Goal: Task Accomplishment & Management: Manage account settings

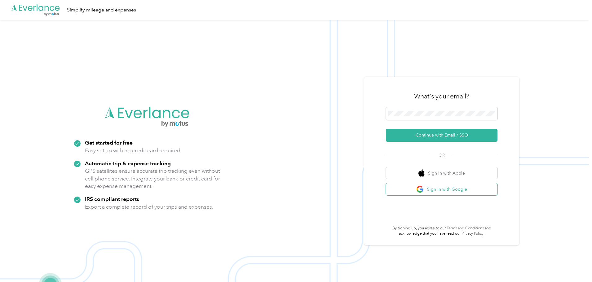
click at [432, 186] on button "Sign in with Google" at bounding box center [442, 189] width 112 height 12
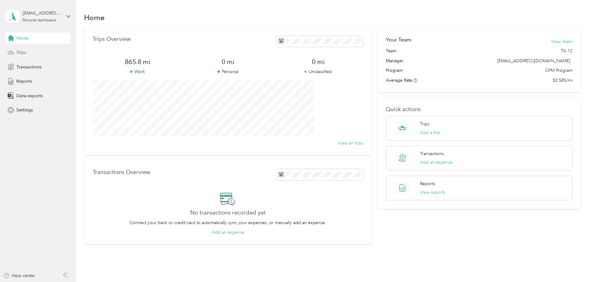
click at [27, 57] on div "Trips" at bounding box center [38, 52] width 65 height 11
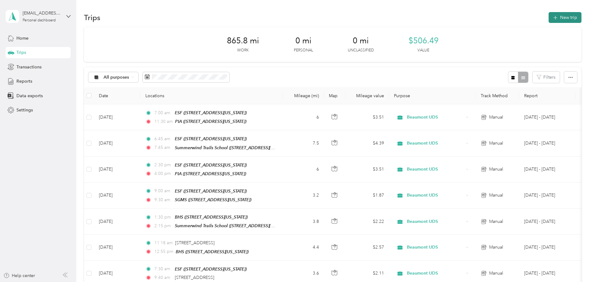
click at [549, 20] on button "New trip" at bounding box center [565, 17] width 33 height 11
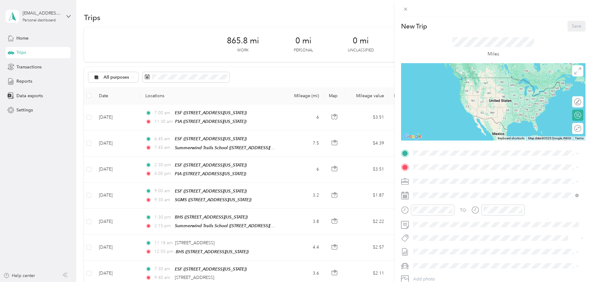
click at [435, 185] on div "ESF [STREET_ADDRESS][US_STATE]" at bounding box center [456, 180] width 62 height 13
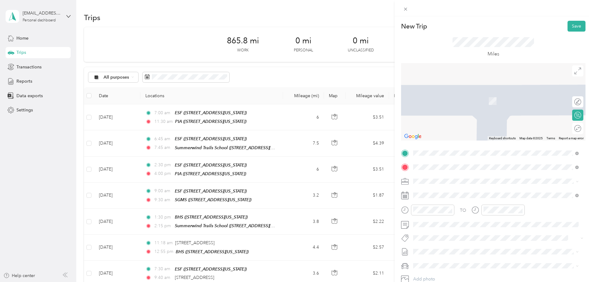
click at [431, 189] on div "SGMS [STREET_ADDRESS][US_STATE]" at bounding box center [495, 195] width 161 height 15
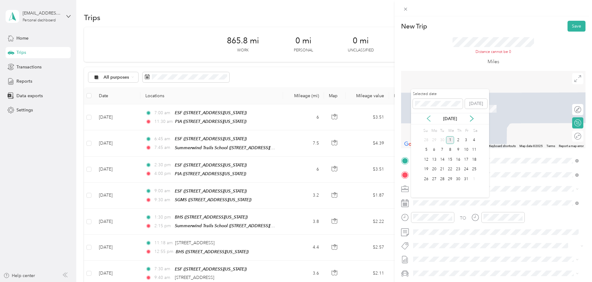
click at [430, 119] on icon at bounding box center [428, 119] width 6 height 6
click at [435, 162] on div "15" at bounding box center [434, 160] width 8 height 8
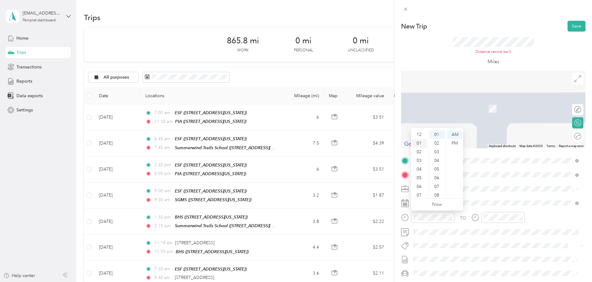
click at [420, 143] on div "01" at bounding box center [419, 143] width 15 height 9
click at [437, 162] on div "15" at bounding box center [437, 163] width 15 height 9
click at [454, 141] on div "PM" at bounding box center [454, 143] width 15 height 9
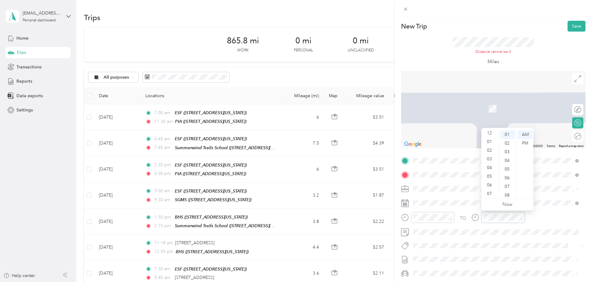
scroll to position [0, 0]
click at [490, 143] on div "01" at bounding box center [490, 143] width 15 height 9
click at [507, 137] on div "45" at bounding box center [507, 133] width 15 height 9
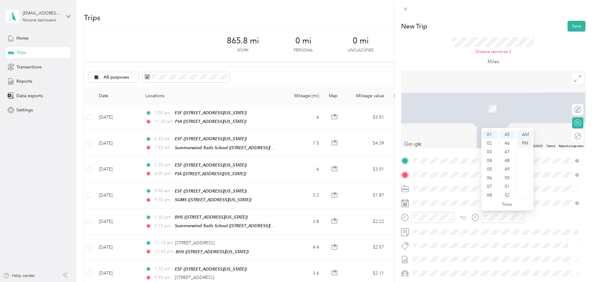
click at [528, 145] on div "PM" at bounding box center [525, 143] width 15 height 9
click at [574, 137] on div "Round trip" at bounding box center [572, 136] width 18 height 7
click at [569, 137] on div at bounding box center [572, 137] width 6 height 6
click at [474, 193] on div "ESF [STREET_ADDRESS][US_STATE]" at bounding box center [492, 188] width 154 height 15
click at [473, 220] on div "SGMS [STREET_ADDRESS][US_STATE]" at bounding box center [456, 222] width 62 height 13
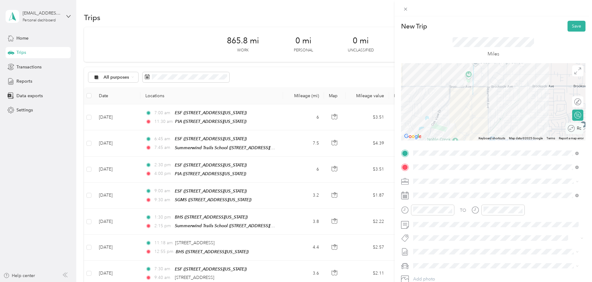
click at [568, 24] on button "Save" at bounding box center [576, 26] width 18 height 11
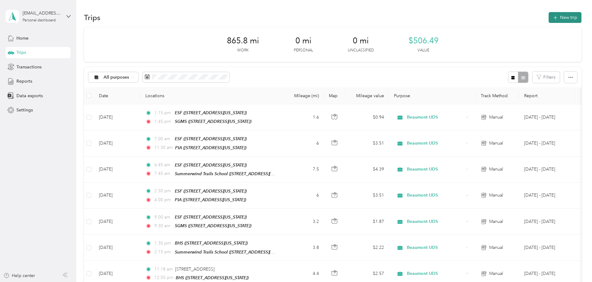
click at [549, 20] on button "New trip" at bounding box center [565, 17] width 33 height 11
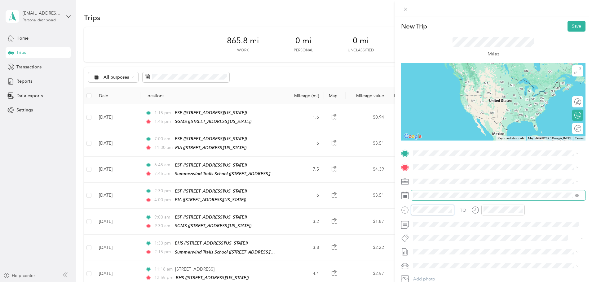
drag, startPoint x: 443, startPoint y: 208, endPoint x: 442, endPoint y: 198, distance: 9.7
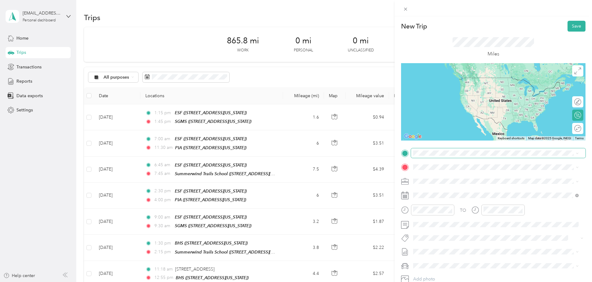
click at [437, 157] on span at bounding box center [498, 153] width 174 height 10
click at [445, 197] on div "SGMS" at bounding box center [456, 198] width 62 height 6
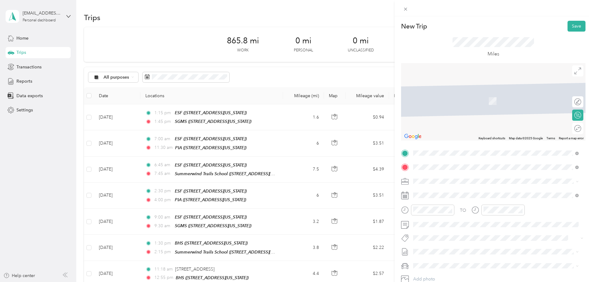
click at [457, 189] on div "PIA" at bounding box center [456, 192] width 62 height 6
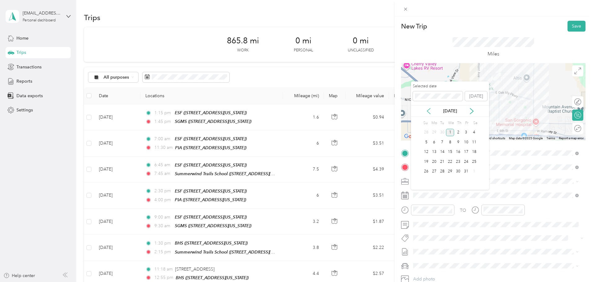
click at [427, 110] on icon at bounding box center [428, 111] width 6 height 6
click at [434, 153] on div "15" at bounding box center [434, 152] width 8 height 8
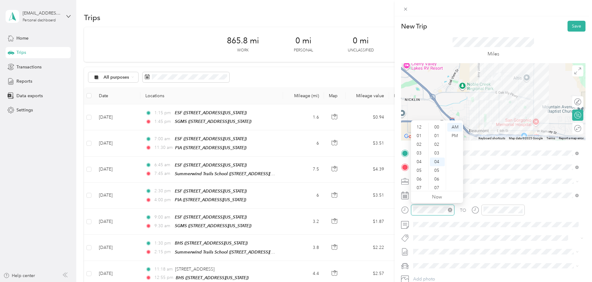
scroll to position [37, 0]
click at [420, 141] on div "02" at bounding box center [419, 138] width 15 height 9
click at [439, 169] on div "30" at bounding box center [437, 167] width 15 height 9
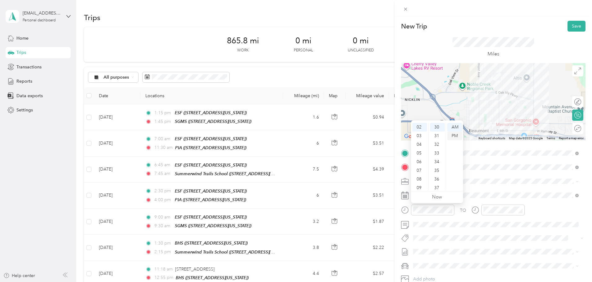
click at [454, 139] on div "PM" at bounding box center [454, 136] width 15 height 9
click at [502, 206] on div at bounding box center [502, 210] width 43 height 11
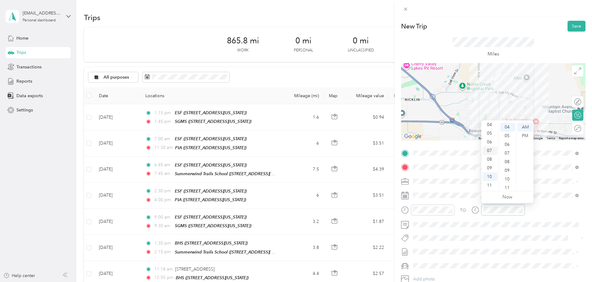
scroll to position [6, 0]
click at [492, 149] on div "03" at bounding box center [490, 147] width 15 height 9
click at [508, 137] on div "30" at bounding box center [507, 136] width 15 height 9
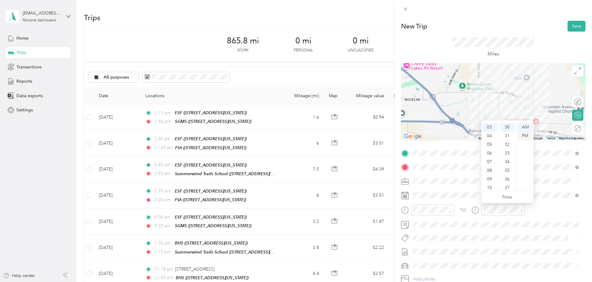
click at [526, 139] on div "PM" at bounding box center [525, 136] width 15 height 9
click at [572, 26] on button "Save" at bounding box center [576, 26] width 18 height 11
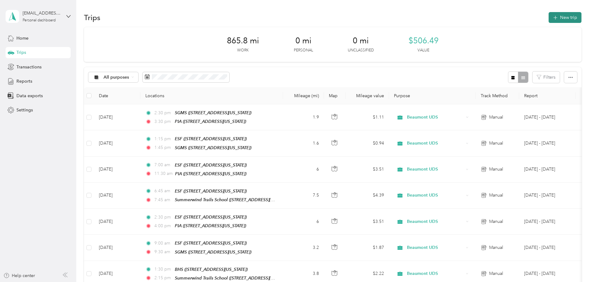
click at [549, 22] on button "New trip" at bounding box center [565, 17] width 33 height 11
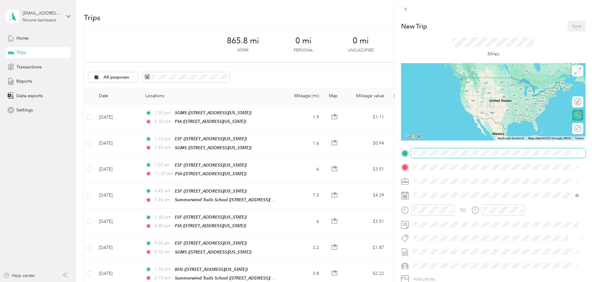
click at [454, 156] on span at bounding box center [498, 153] width 174 height 10
click at [452, 201] on span "[STREET_ADDRESS][US_STATE]" at bounding box center [456, 201] width 62 height 5
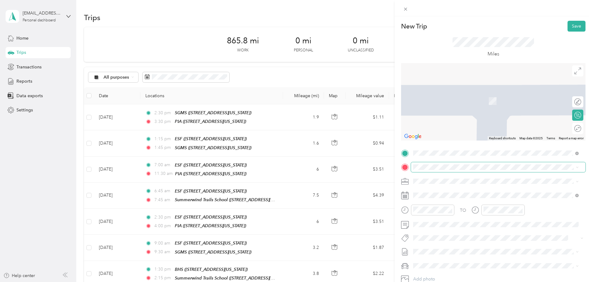
click at [437, 163] on span at bounding box center [498, 167] width 174 height 10
click at [462, 195] on div "TEAM Summerwind Trails School [STREET_ADDRESS][US_STATE]" at bounding box center [462, 196] width 75 height 15
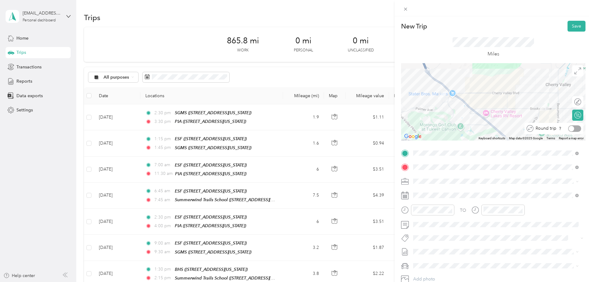
click at [574, 129] on div at bounding box center [574, 129] width 13 height 7
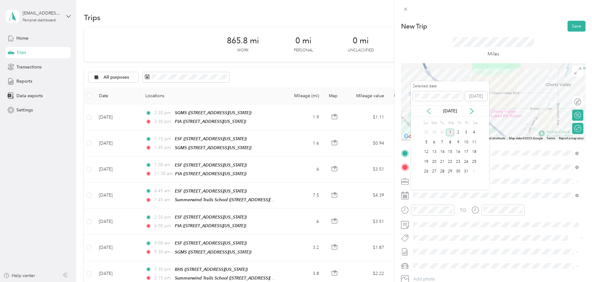
click at [428, 111] on icon at bounding box center [428, 111] width 6 height 6
click at [449, 153] on div "17" at bounding box center [450, 152] width 8 height 8
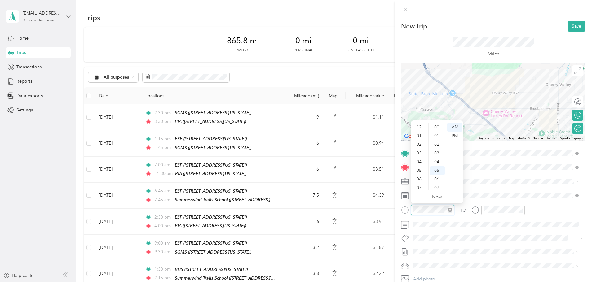
scroll to position [37, 0]
click at [420, 141] on div "06" at bounding box center [419, 142] width 15 height 9
click at [437, 134] on div "45" at bounding box center [437, 133] width 15 height 9
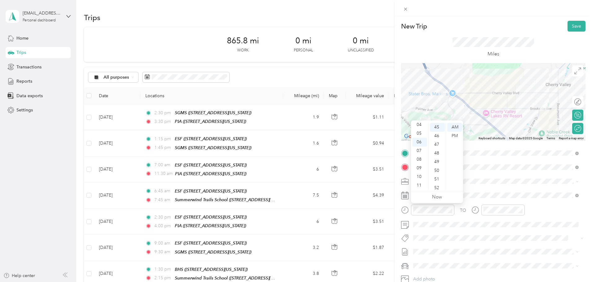
click at [478, 188] on div "TO Add photo" at bounding box center [493, 223] width 184 height 150
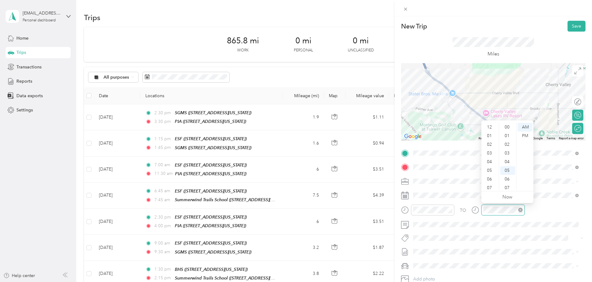
scroll to position [37, 0]
click at [491, 152] on div "07" at bounding box center [490, 151] width 15 height 9
click at [507, 164] on div "45" at bounding box center [507, 164] width 15 height 9
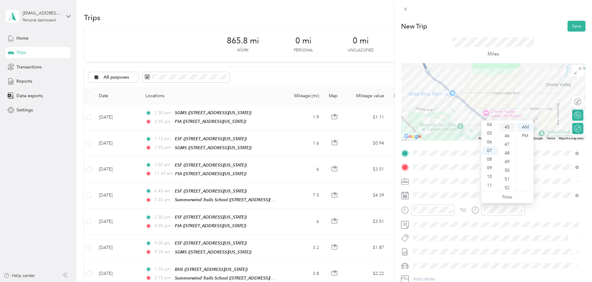
click at [508, 129] on div "45" at bounding box center [507, 127] width 15 height 9
click at [570, 29] on button "Save" at bounding box center [576, 26] width 18 height 11
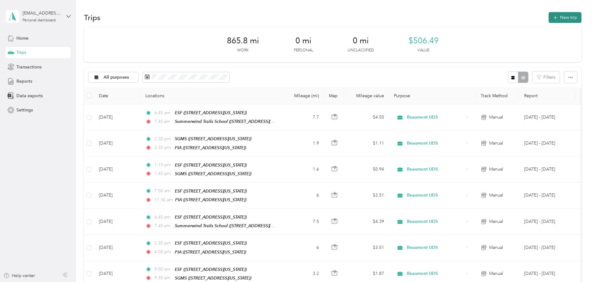
click at [552, 21] on icon "button" at bounding box center [555, 17] width 7 height 7
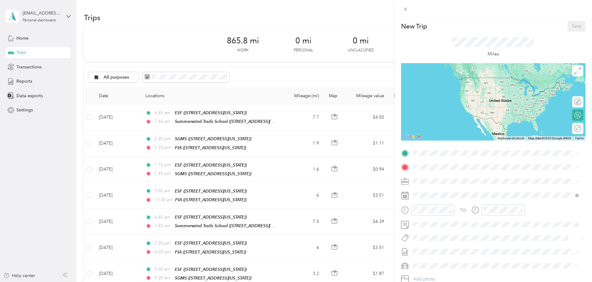
click at [439, 184] on div "ESF [STREET_ADDRESS][US_STATE]" at bounding box center [456, 178] width 62 height 13
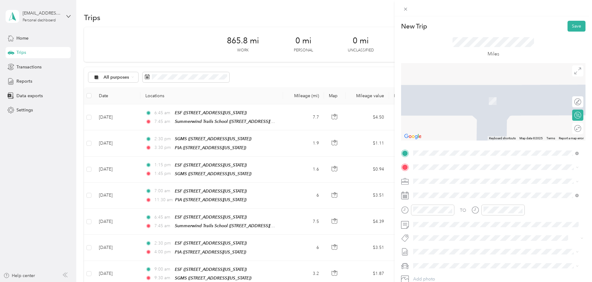
click at [437, 208] on div "BHS [STREET_ADDRESS][US_STATE]" at bounding box center [495, 213] width 161 height 15
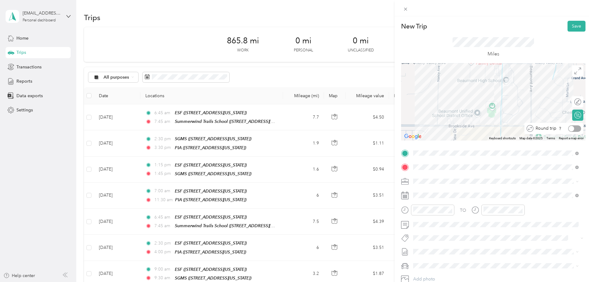
click at [569, 128] on div at bounding box center [572, 129] width 6 height 6
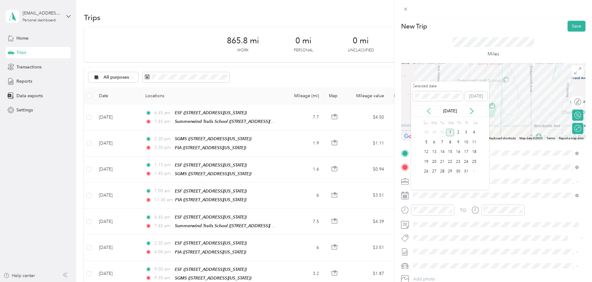
click at [429, 113] on icon at bounding box center [428, 111] width 6 height 6
click at [459, 153] on div "18" at bounding box center [458, 152] width 8 height 8
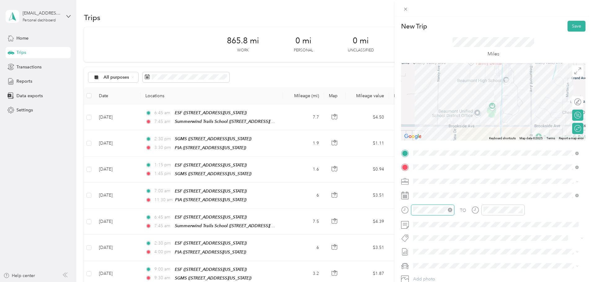
scroll to position [69, 0]
click at [421, 177] on div "10" at bounding box center [419, 177] width 15 height 9
click at [438, 158] on div "15" at bounding box center [437, 157] width 15 height 9
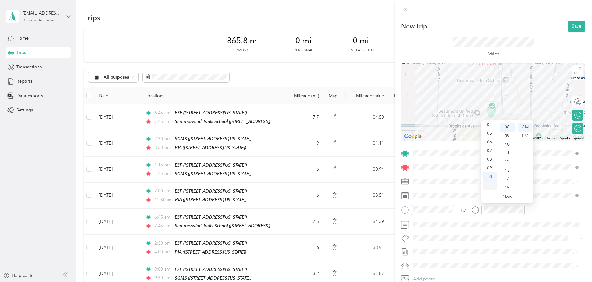
click at [489, 189] on div "11" at bounding box center [490, 185] width 15 height 9
click at [510, 187] on div "15" at bounding box center [507, 188] width 15 height 9
click at [575, 23] on button "Save" at bounding box center [576, 26] width 18 height 11
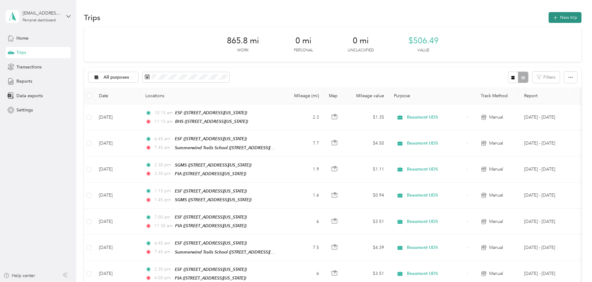
click at [549, 19] on button "New trip" at bounding box center [565, 17] width 33 height 11
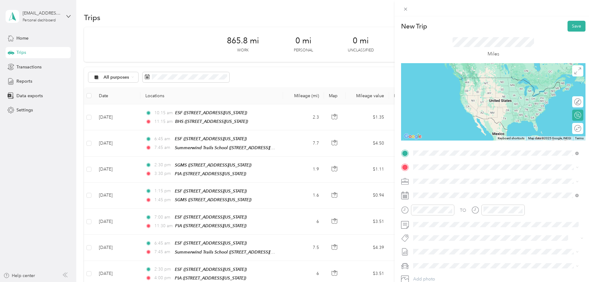
click at [440, 200] on div "ESF [STREET_ADDRESS][US_STATE]" at bounding box center [456, 201] width 62 height 13
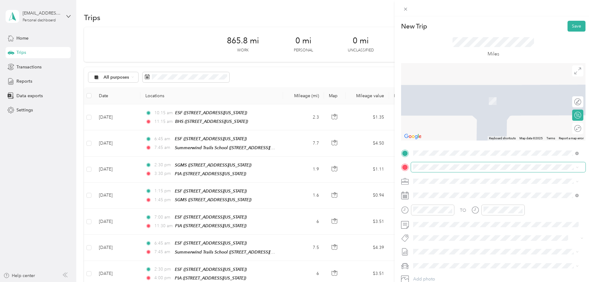
click at [435, 170] on span at bounding box center [498, 167] width 174 height 10
click at [435, 163] on span at bounding box center [498, 167] width 174 height 10
click at [472, 196] on div "TEAM Summerwind Trails School [STREET_ADDRESS][US_STATE]" at bounding box center [462, 196] width 75 height 15
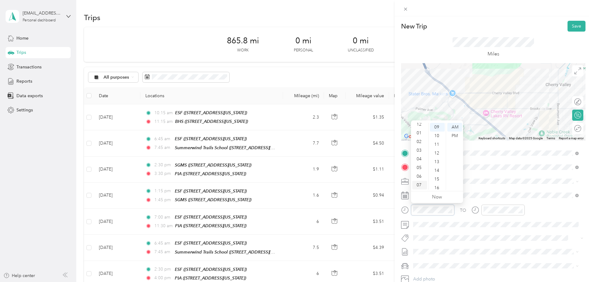
scroll to position [0, 0]
click at [419, 138] on div "01" at bounding box center [419, 136] width 15 height 9
click at [436, 162] on div "20" at bounding box center [437, 161] width 15 height 9
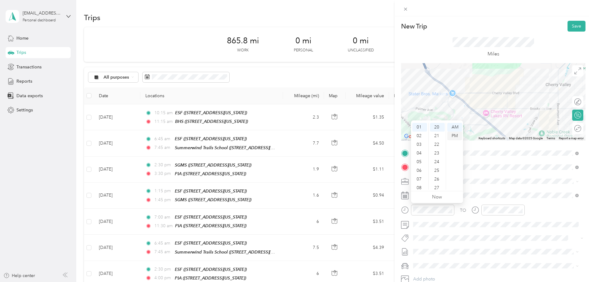
click at [453, 135] on div "PM" at bounding box center [454, 136] width 15 height 9
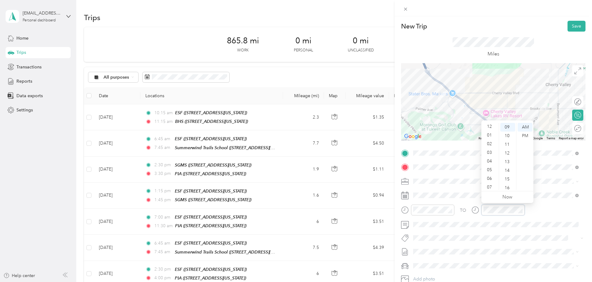
scroll to position [0, 0]
click at [489, 146] on div "02" at bounding box center [490, 144] width 15 height 9
click at [508, 155] on div "30" at bounding box center [507, 154] width 15 height 9
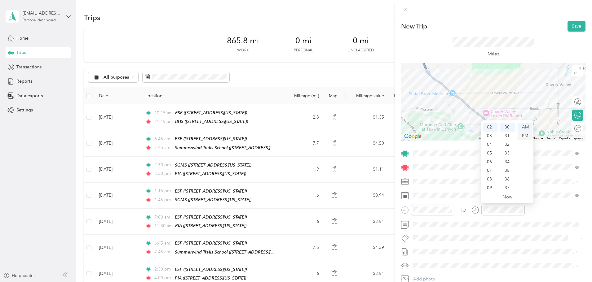
click at [527, 139] on div "PM" at bounding box center [525, 136] width 15 height 9
click at [572, 128] on div "Round trip" at bounding box center [559, 129] width 43 height 7
click at [570, 128] on div at bounding box center [574, 129] width 13 height 7
click at [574, 27] on button "Save" at bounding box center [576, 26] width 18 height 11
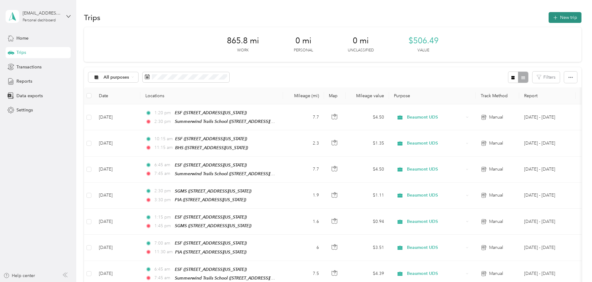
click at [549, 21] on button "New trip" at bounding box center [565, 17] width 33 height 11
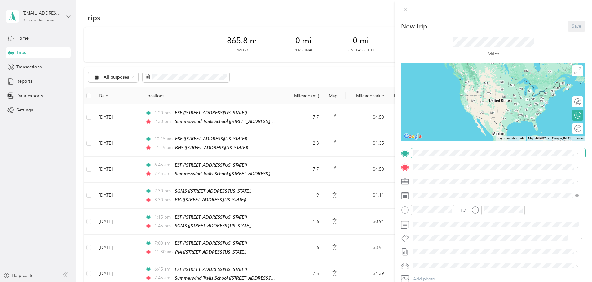
click at [439, 158] on div "TO Add photo" at bounding box center [493, 223] width 184 height 150
click at [431, 204] on div "ESF [STREET_ADDRESS][US_STATE]" at bounding box center [456, 201] width 62 height 13
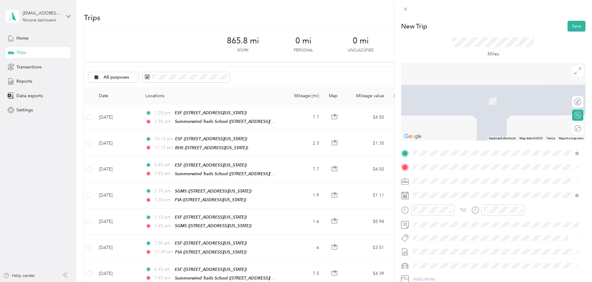
click at [461, 196] on div "TEAM [GEOGRAPHIC_DATA] [STREET_ADDRESS][US_STATE]" at bounding box center [459, 193] width 68 height 15
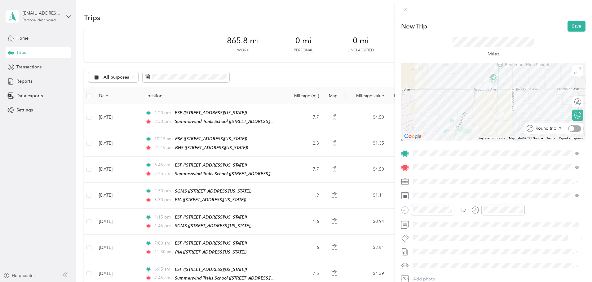
click at [574, 129] on div at bounding box center [574, 129] width 13 height 7
click at [434, 191] on span at bounding box center [498, 196] width 174 height 10
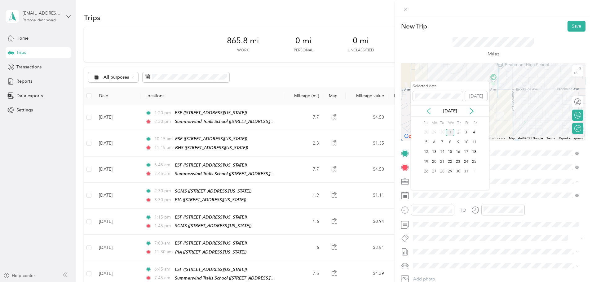
click at [426, 113] on icon at bounding box center [428, 111] width 6 height 6
click at [467, 151] on div "19" at bounding box center [466, 152] width 8 height 8
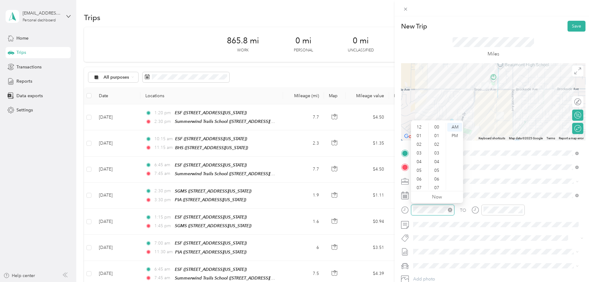
scroll to position [37, 0]
click at [421, 152] on div "07" at bounding box center [419, 151] width 15 height 9
click at [437, 173] on div "15" at bounding box center [437, 170] width 15 height 9
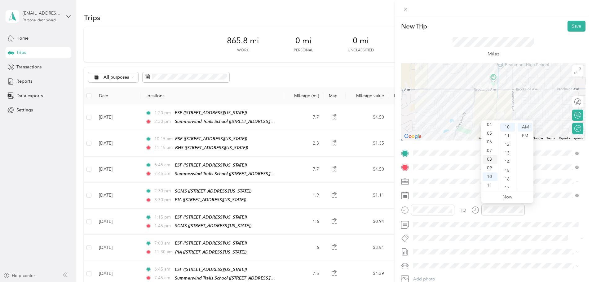
click at [491, 161] on div "08" at bounding box center [490, 159] width 15 height 9
click at [509, 174] on div "15" at bounding box center [507, 170] width 15 height 9
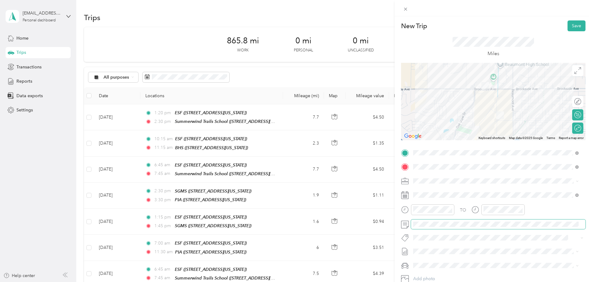
scroll to position [0, 0]
click at [570, 27] on button "Save" at bounding box center [576, 26] width 18 height 11
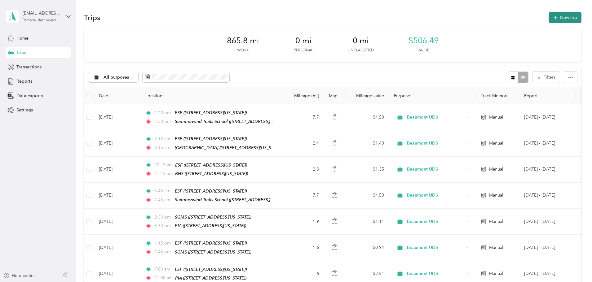
click at [549, 21] on button "New trip" at bounding box center [565, 17] width 33 height 11
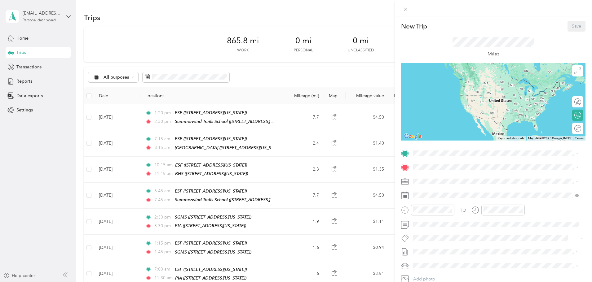
click at [443, 201] on div "ESF [STREET_ADDRESS][US_STATE]" at bounding box center [456, 201] width 62 height 13
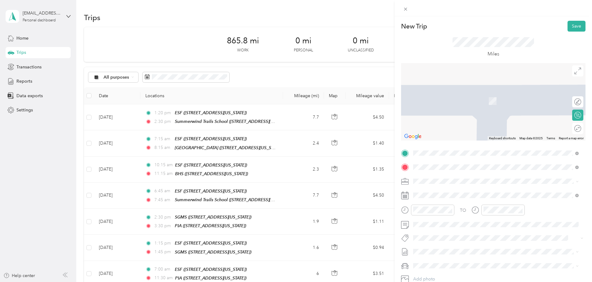
click at [447, 193] on div "PIA [STREET_ADDRESS][US_STATE]" at bounding box center [456, 195] width 62 height 13
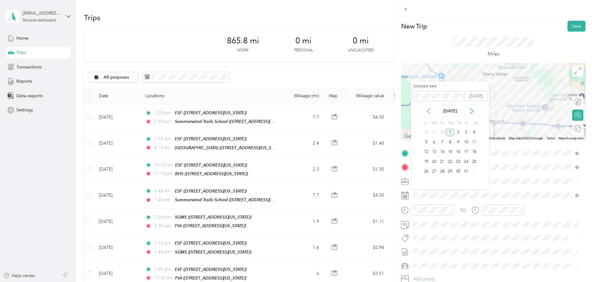
click at [426, 112] on icon at bounding box center [428, 111] width 6 height 6
click at [467, 153] on div "19" at bounding box center [466, 152] width 8 height 8
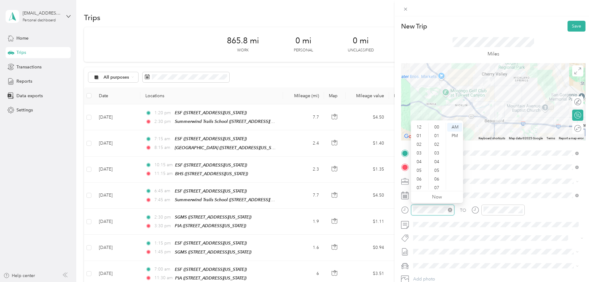
scroll to position [37, 0]
click at [436, 144] on div "45" at bounding box center [437, 143] width 15 height 9
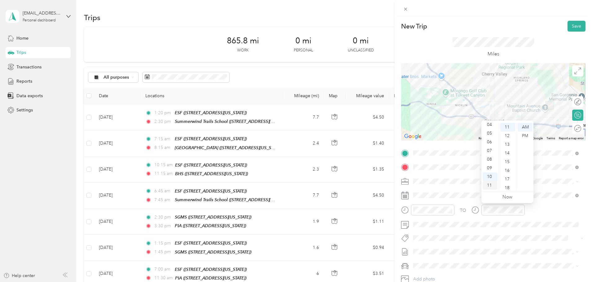
click at [489, 186] on div "11" at bounding box center [490, 185] width 15 height 9
click at [509, 162] on div "15" at bounding box center [507, 162] width 15 height 9
click at [571, 130] on div at bounding box center [574, 129] width 13 height 7
click at [571, 25] on button "Save" at bounding box center [576, 26] width 18 height 11
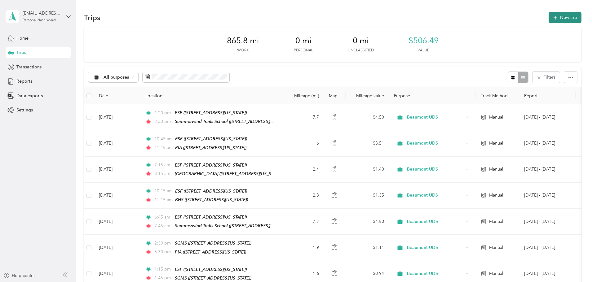
click at [552, 17] on icon "button" at bounding box center [555, 17] width 7 height 7
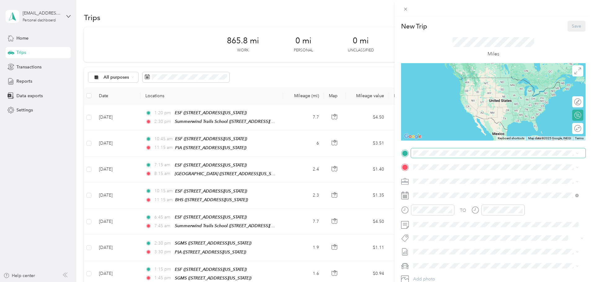
click at [432, 156] on span at bounding box center [498, 153] width 174 height 10
click at [434, 175] on div "ESF" at bounding box center [456, 178] width 62 height 6
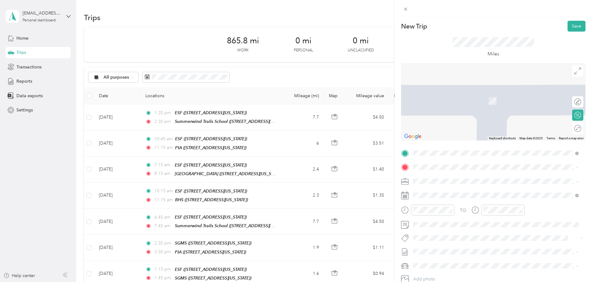
click at [435, 197] on span "[STREET_ADDRESS][US_STATE]" at bounding box center [456, 196] width 62 height 5
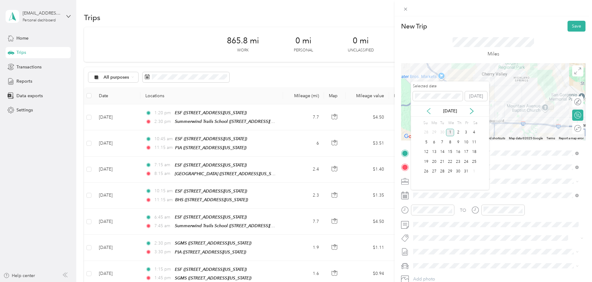
click at [428, 110] on icon at bounding box center [428, 111] width 6 height 6
click at [466, 154] on div "19" at bounding box center [466, 152] width 8 height 8
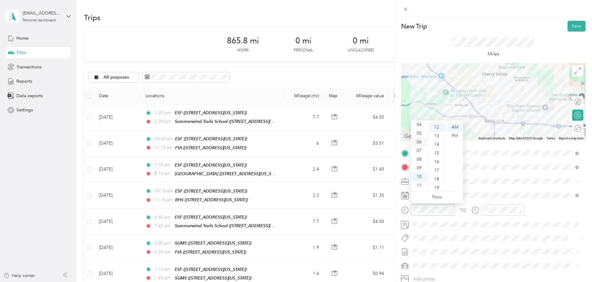
scroll to position [6, 0]
click at [420, 141] on div "02" at bounding box center [419, 138] width 15 height 9
click at [438, 161] on div "30" at bounding box center [437, 159] width 15 height 9
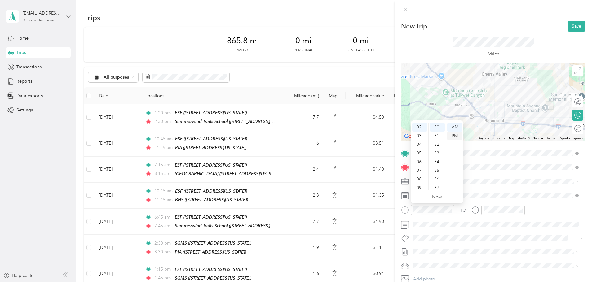
click at [454, 138] on div "PM" at bounding box center [454, 136] width 15 height 9
click at [489, 156] on div "03" at bounding box center [490, 153] width 15 height 9
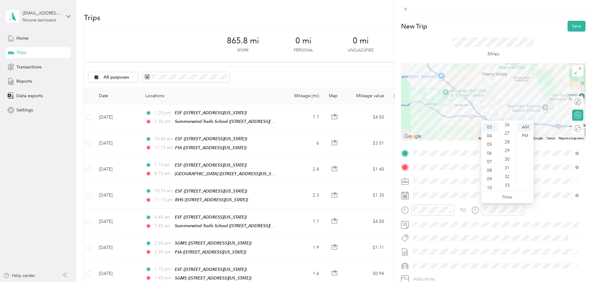
click at [512, 158] on div "30" at bounding box center [507, 159] width 15 height 9
click at [524, 138] on div "PM" at bounding box center [525, 136] width 15 height 9
click at [588, 132] on div at bounding box center [588, 129] width 0 height 7
click at [568, 26] on button "Save" at bounding box center [576, 26] width 18 height 11
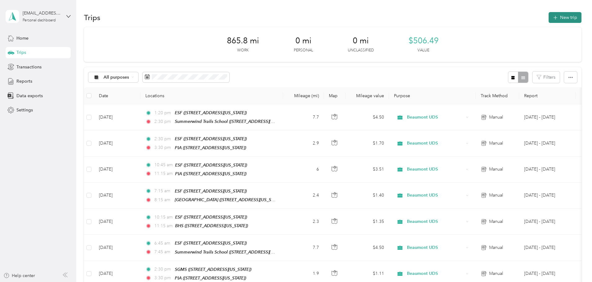
click at [549, 16] on button "New trip" at bounding box center [565, 17] width 33 height 11
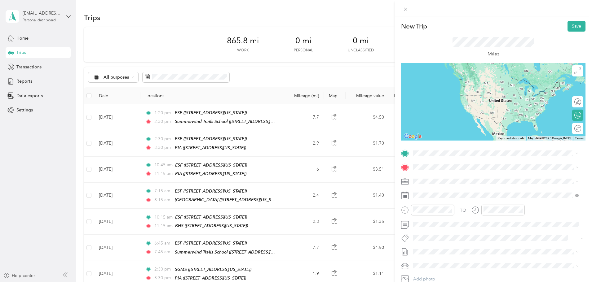
click at [439, 201] on div "ESF [STREET_ADDRESS][US_STATE]" at bounding box center [456, 201] width 62 height 13
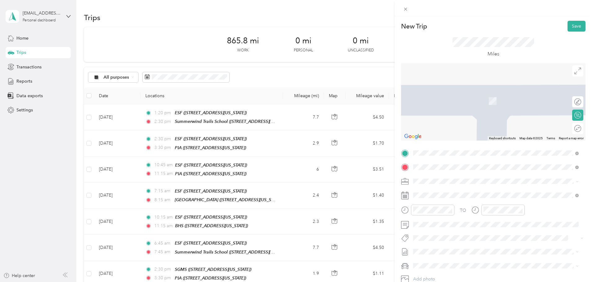
click at [445, 196] on span "[STREET_ADDRESS][US_STATE]" at bounding box center [456, 198] width 62 height 5
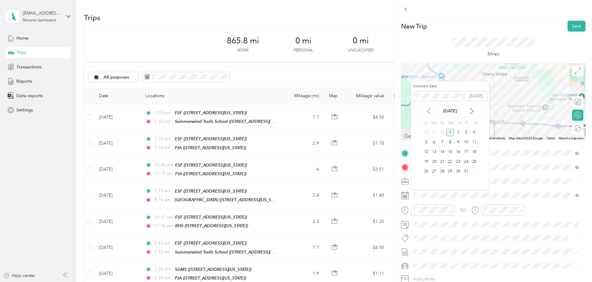
click at [428, 110] on icon at bounding box center [428, 111] width 3 height 6
click at [434, 165] on div "22" at bounding box center [434, 162] width 8 height 8
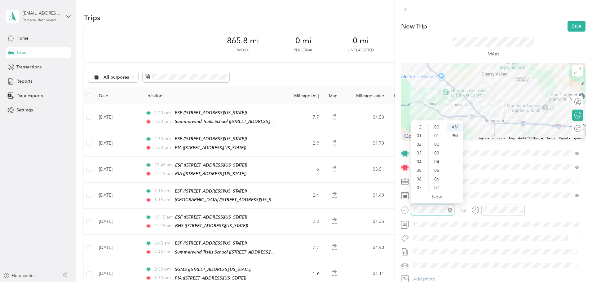
scroll to position [37, 0]
click at [421, 150] on div "07" at bounding box center [419, 151] width 15 height 9
click at [437, 146] on div "15" at bounding box center [437, 144] width 15 height 9
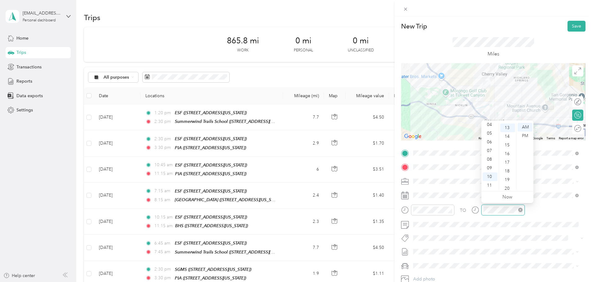
scroll to position [113, 0]
click at [490, 161] on div "08" at bounding box center [490, 159] width 15 height 9
click at [510, 146] on div "15" at bounding box center [507, 144] width 15 height 9
click at [574, 131] on div "Round trip" at bounding box center [561, 129] width 40 height 7
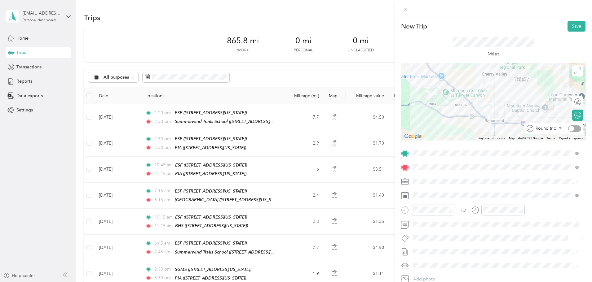
click at [569, 126] on div at bounding box center [574, 129] width 13 height 7
click at [568, 28] on button "Save" at bounding box center [576, 26] width 18 height 11
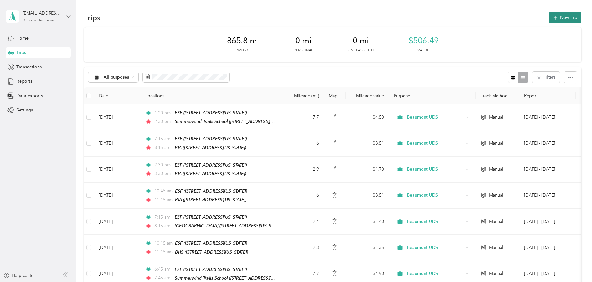
click at [553, 20] on span "button" at bounding box center [555, 17] width 5 height 5
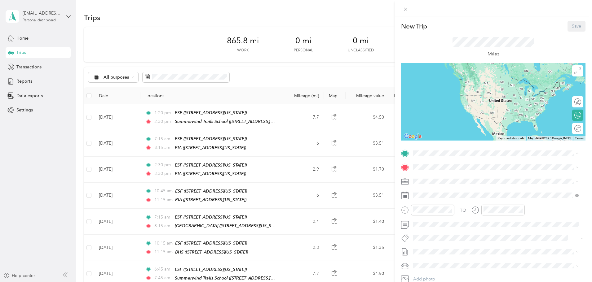
click at [466, 179] on div "ESF [STREET_ADDRESS][US_STATE]" at bounding box center [456, 181] width 62 height 13
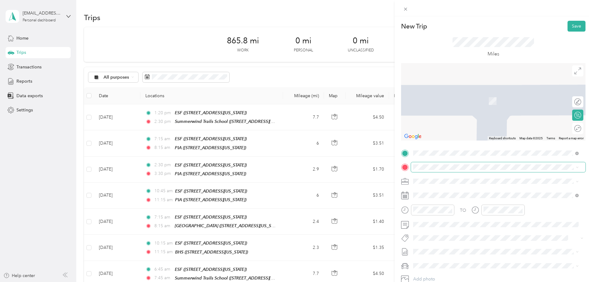
click at [449, 170] on span at bounding box center [498, 167] width 174 height 10
click at [444, 194] on div "TEAM Summerwind Trails School [STREET_ADDRESS][US_STATE]" at bounding box center [462, 196] width 75 height 15
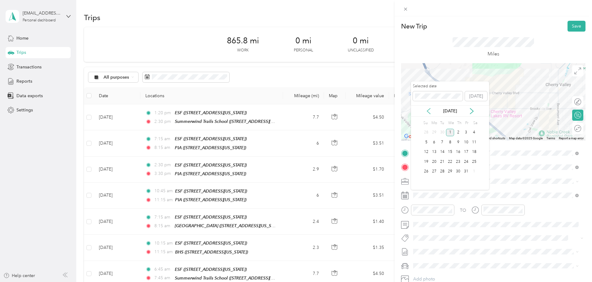
click at [429, 112] on icon at bounding box center [428, 111] width 6 height 6
click at [451, 161] on div "24" at bounding box center [450, 162] width 8 height 8
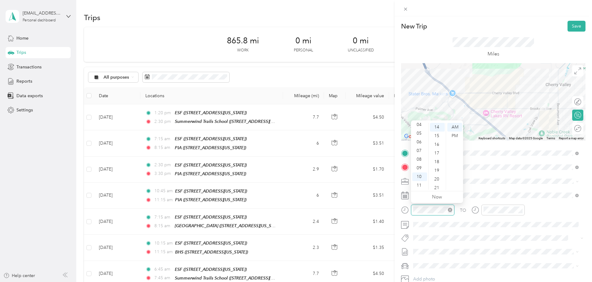
scroll to position [121, 0]
click at [421, 143] on div "06" at bounding box center [419, 142] width 15 height 9
click at [437, 172] on div "44" at bounding box center [437, 170] width 15 height 9
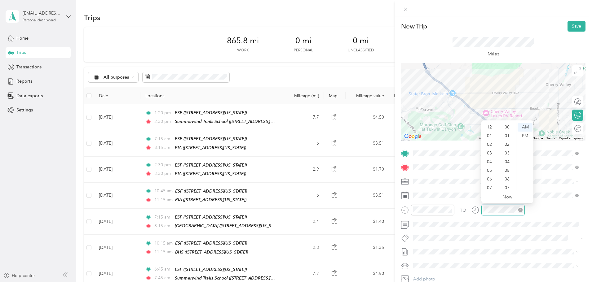
scroll to position [37, 0]
click at [491, 151] on div "07" at bounding box center [490, 151] width 15 height 9
click at [507, 151] on div "45" at bounding box center [507, 148] width 15 height 9
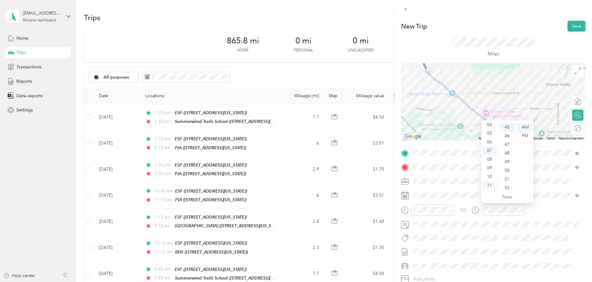
click at [492, 186] on div "11" at bounding box center [490, 185] width 15 height 9
click at [511, 127] on div "00" at bounding box center [507, 127] width 15 height 9
click at [506, 127] on div "00" at bounding box center [507, 127] width 15 height 9
click at [569, 128] on div at bounding box center [572, 129] width 6 height 6
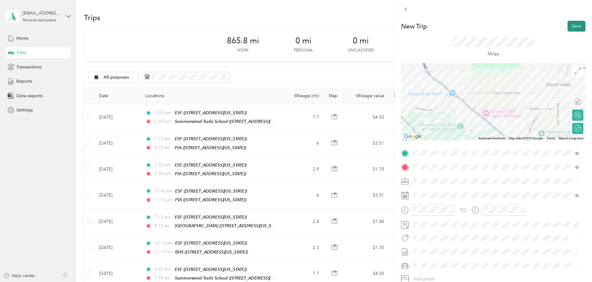
click at [568, 29] on button "Save" at bounding box center [576, 26] width 18 height 11
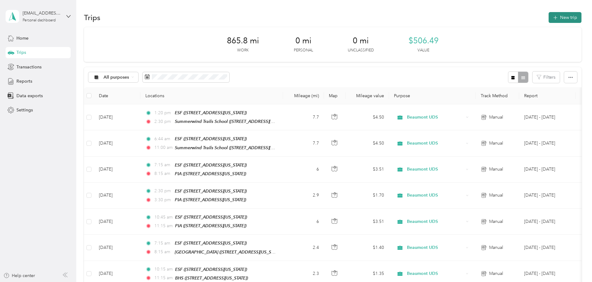
click at [549, 21] on button "New trip" at bounding box center [565, 17] width 33 height 11
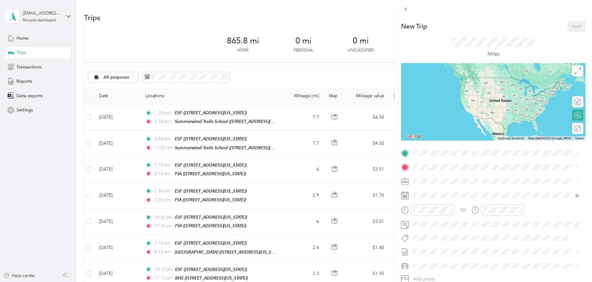
click at [464, 186] on div "ESF [STREET_ADDRESS][US_STATE]" at bounding box center [495, 181] width 161 height 15
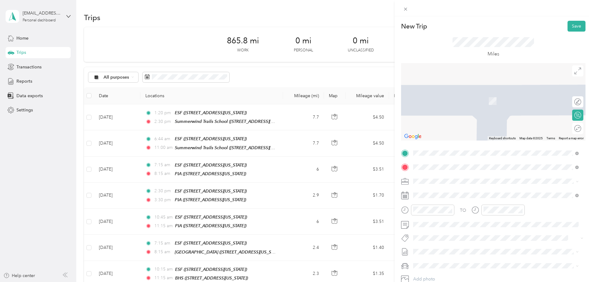
click at [459, 189] on div "PIA [STREET_ADDRESS][US_STATE]" at bounding box center [495, 195] width 161 height 15
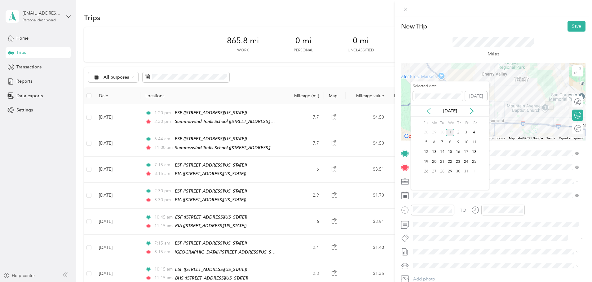
click at [426, 114] on icon at bounding box center [428, 111] width 6 height 6
click at [458, 162] on div "25" at bounding box center [458, 162] width 8 height 8
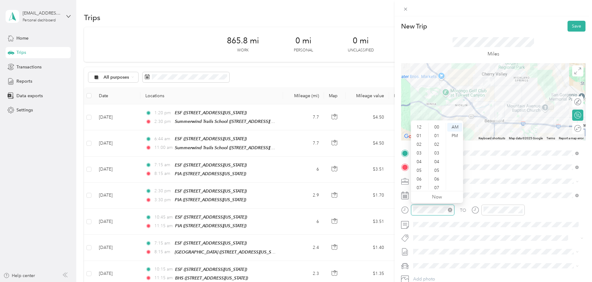
scroll to position [37, 0]
click at [422, 151] on div "07" at bounding box center [419, 151] width 15 height 9
click at [437, 128] on div "00" at bounding box center [437, 127] width 15 height 9
click at [437, 129] on div "00" at bounding box center [437, 127] width 15 height 9
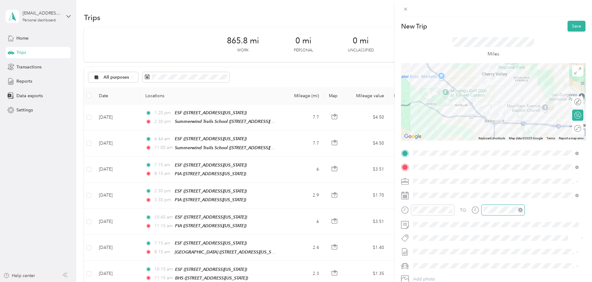
scroll to position [37, 0]
click at [490, 161] on div "08" at bounding box center [490, 159] width 15 height 9
click at [505, 129] on div "00" at bounding box center [507, 127] width 15 height 9
click at [484, 222] on span at bounding box center [498, 225] width 174 height 10
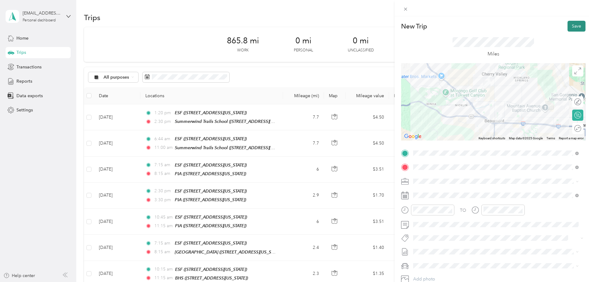
click at [572, 28] on button "Save" at bounding box center [576, 26] width 18 height 11
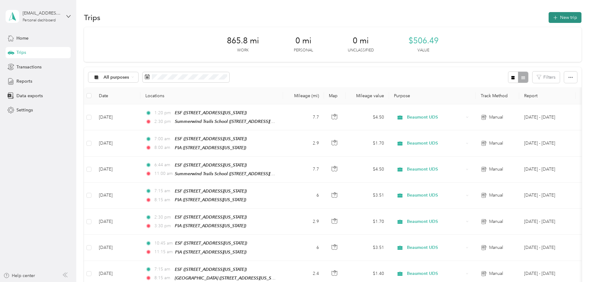
click at [552, 18] on icon "button" at bounding box center [555, 17] width 7 height 7
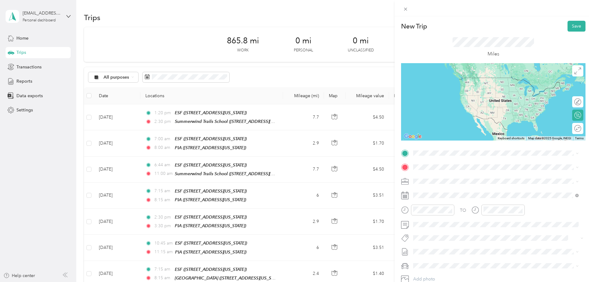
click at [484, 183] on span "[STREET_ADDRESS][US_STATE]" at bounding box center [456, 183] width 62 height 5
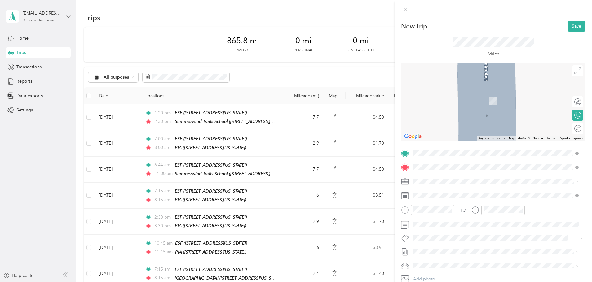
click at [444, 202] on div "RCOE [STREET_ADDRESS][US_STATE]" at bounding box center [456, 195] width 62 height 13
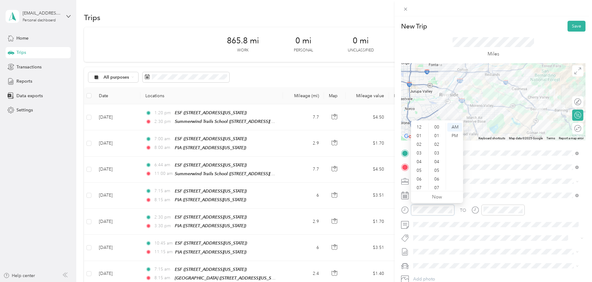
scroll to position [37, 0]
click at [420, 169] on div "09" at bounding box center [419, 168] width 15 height 9
click at [575, 131] on div "Round trip" at bounding box center [557, 129] width 48 height 7
click at [438, 126] on div "00" at bounding box center [437, 127] width 15 height 9
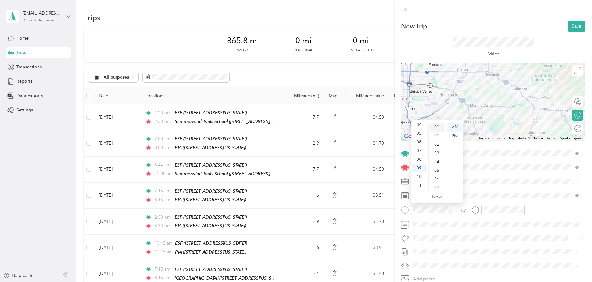
click at [438, 128] on div "00" at bounding box center [437, 127] width 15 height 9
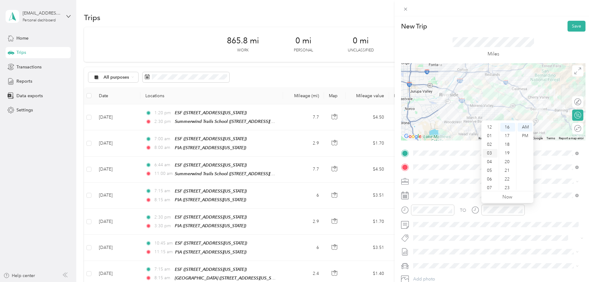
click at [488, 152] on div "03" at bounding box center [490, 153] width 15 height 9
click at [507, 128] on div "00" at bounding box center [507, 127] width 15 height 9
click at [524, 139] on div "PM" at bounding box center [525, 136] width 15 height 9
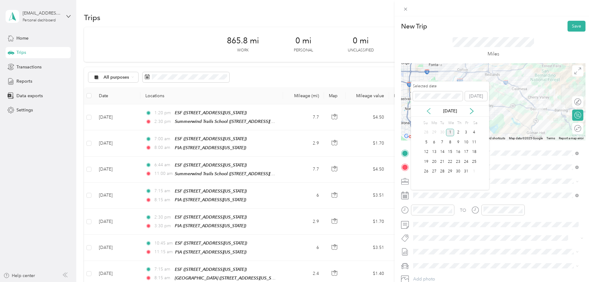
click at [428, 111] on icon at bounding box center [428, 111] width 6 height 6
click at [459, 165] on div "25" at bounding box center [458, 162] width 8 height 8
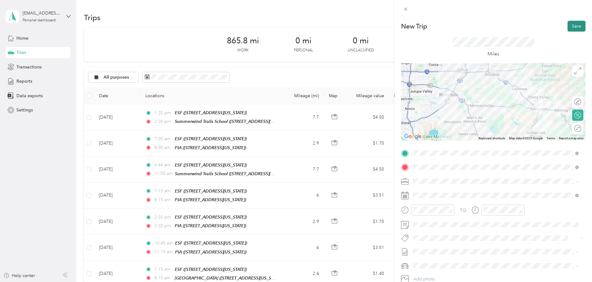
click at [569, 27] on button "Save" at bounding box center [576, 26] width 18 height 11
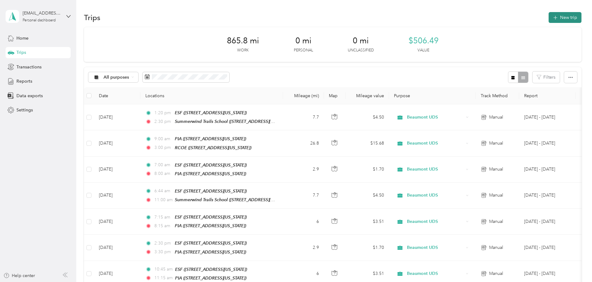
click at [549, 20] on button "New trip" at bounding box center [565, 17] width 33 height 11
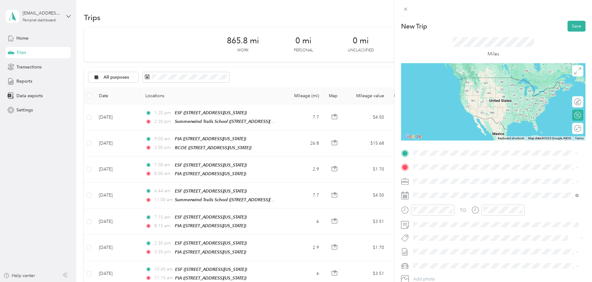
click at [470, 179] on div "RCOE [STREET_ADDRESS][US_STATE]" at bounding box center [456, 181] width 62 height 13
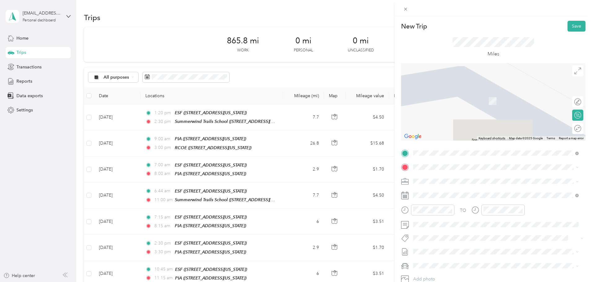
click at [448, 215] on div "ESF [STREET_ADDRESS][US_STATE]" at bounding box center [456, 214] width 62 height 13
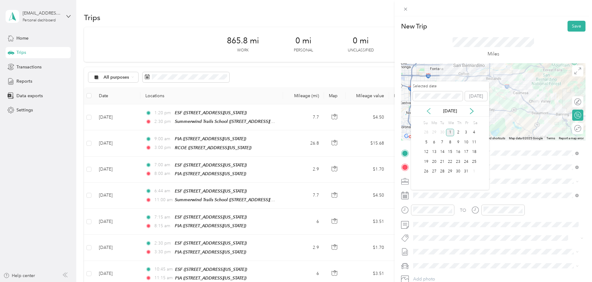
click at [426, 110] on icon at bounding box center [428, 111] width 6 height 6
click at [457, 163] on div "25" at bounding box center [458, 162] width 8 height 8
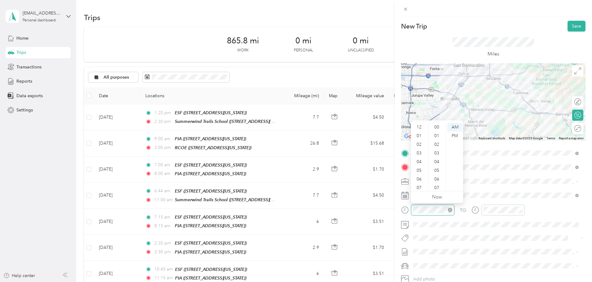
scroll to position [37, 0]
click at [420, 170] on div "09" at bounding box center [419, 168] width 15 height 9
click at [437, 127] on div "00" at bounding box center [437, 127] width 15 height 9
click at [457, 137] on div "PM" at bounding box center [454, 136] width 15 height 9
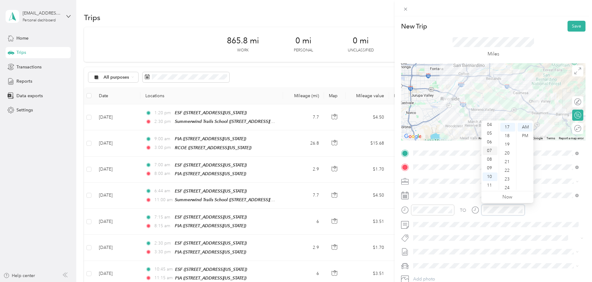
scroll to position [6, 0]
click at [490, 151] on div "03" at bounding box center [490, 147] width 15 height 9
click at [507, 126] on div "00" at bounding box center [507, 127] width 15 height 9
click at [524, 137] on div "PM" at bounding box center [525, 136] width 15 height 9
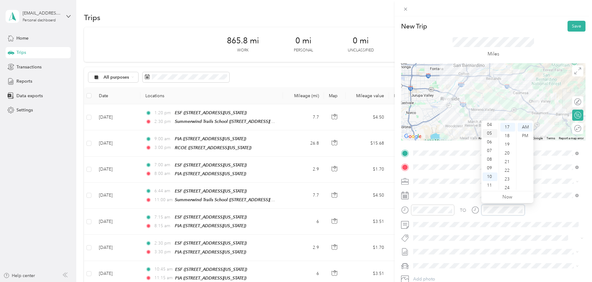
scroll to position [6, 0]
click at [489, 148] on div "03" at bounding box center [490, 147] width 15 height 9
click at [508, 128] on div "00" at bounding box center [507, 127] width 15 height 9
click at [523, 138] on div "PM" at bounding box center [525, 136] width 15 height 9
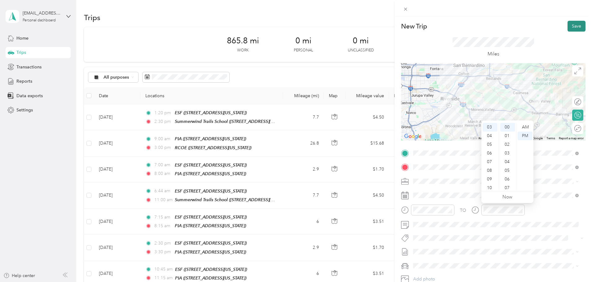
click at [569, 28] on button "Save" at bounding box center [576, 26] width 18 height 11
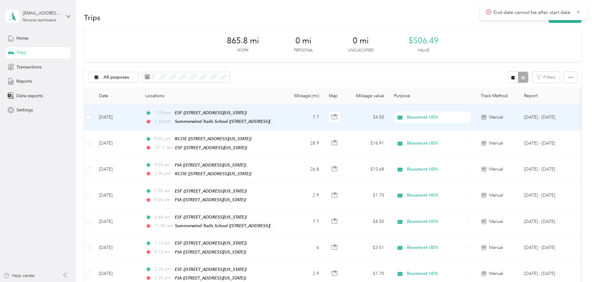
click at [324, 111] on td "7.7" at bounding box center [303, 117] width 41 height 26
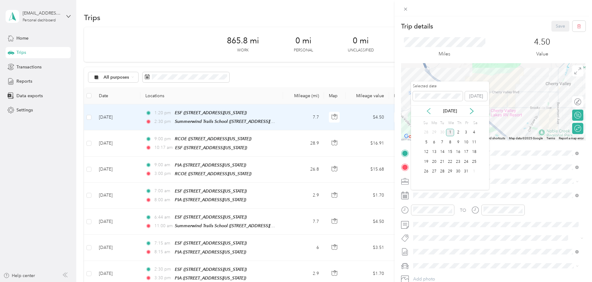
click at [429, 113] on icon at bounding box center [428, 111] width 3 height 6
click at [460, 152] on div "18" at bounding box center [458, 152] width 8 height 8
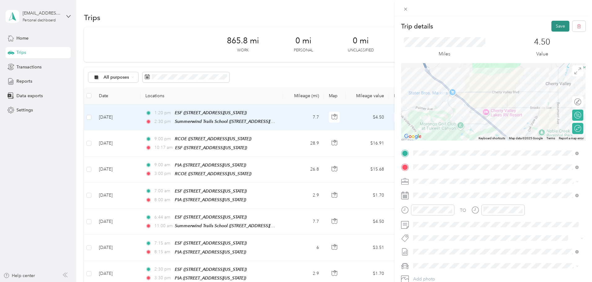
click at [552, 24] on button "Save" at bounding box center [560, 26] width 18 height 11
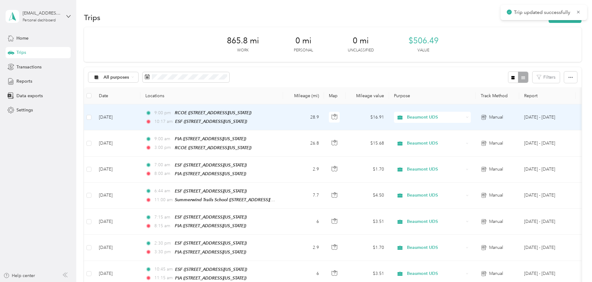
click at [324, 119] on td "28.9" at bounding box center [303, 117] width 41 height 26
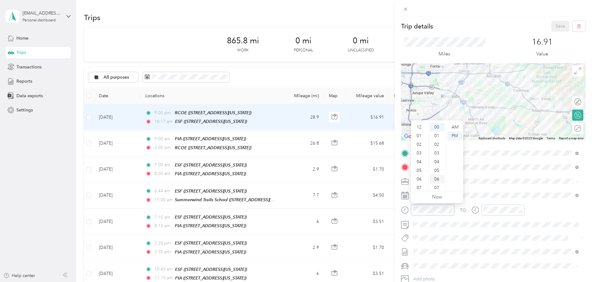
scroll to position [37, 0]
click at [454, 125] on div "AM" at bounding box center [454, 127] width 15 height 9
click at [455, 127] on div "AM" at bounding box center [454, 127] width 15 height 9
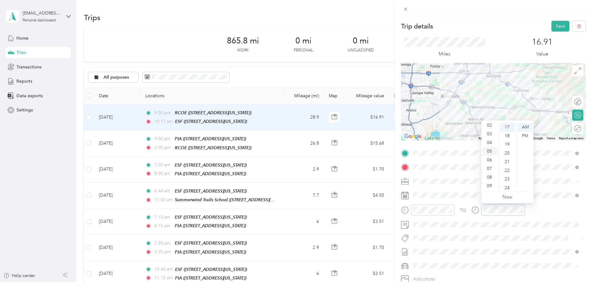
scroll to position [0, 0]
click at [490, 154] on div "03" at bounding box center [490, 153] width 15 height 9
click at [508, 128] on div "00" at bounding box center [507, 127] width 15 height 9
click at [487, 155] on div "03" at bounding box center [490, 153] width 15 height 9
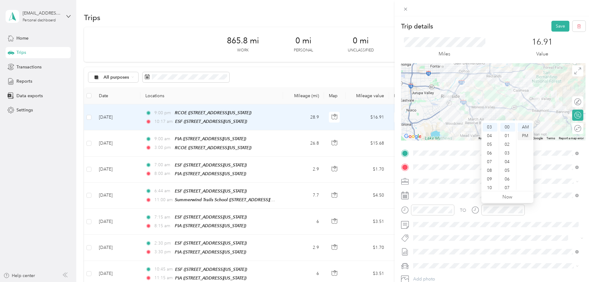
click at [523, 139] on div "PM" at bounding box center [525, 136] width 15 height 9
click at [553, 29] on button "Save" at bounding box center [560, 26] width 18 height 11
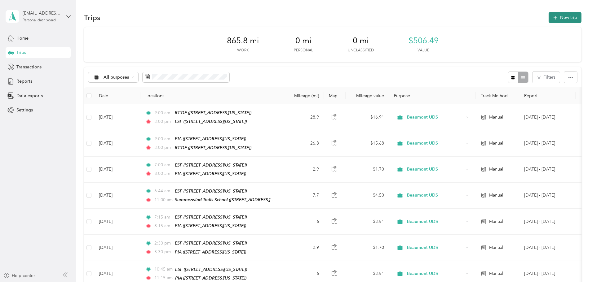
click at [549, 19] on button "New trip" at bounding box center [565, 17] width 33 height 11
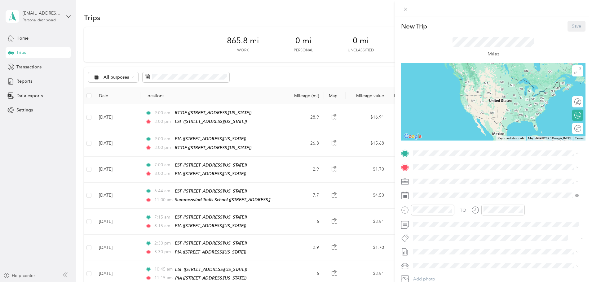
click at [434, 178] on div "ESF [STREET_ADDRESS][US_STATE]" at bounding box center [456, 181] width 62 height 13
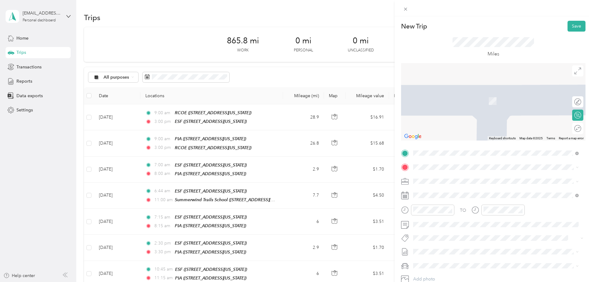
click at [434, 173] on div "TO Add photo" at bounding box center [493, 223] width 184 height 150
click at [432, 195] on div "RCOE [STREET_ADDRESS][US_STATE]" at bounding box center [456, 195] width 62 height 13
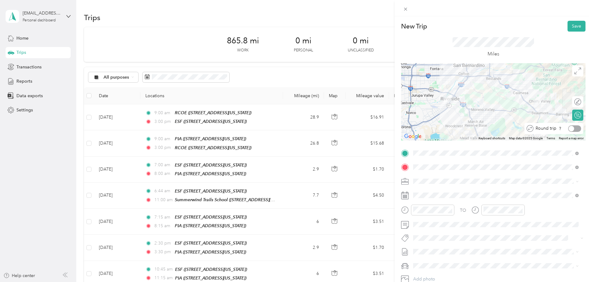
click at [569, 129] on div at bounding box center [572, 129] width 6 height 6
click at [424, 199] on span at bounding box center [498, 196] width 174 height 10
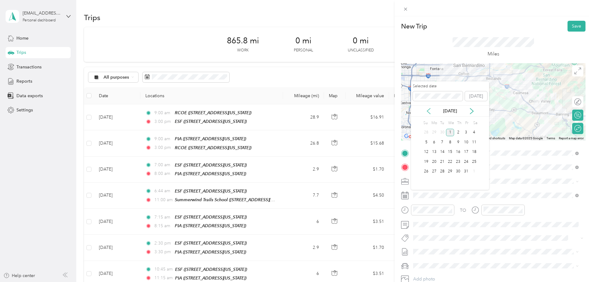
click at [428, 114] on icon at bounding box center [428, 111] width 6 height 6
click at [464, 164] on div "26" at bounding box center [466, 162] width 8 height 8
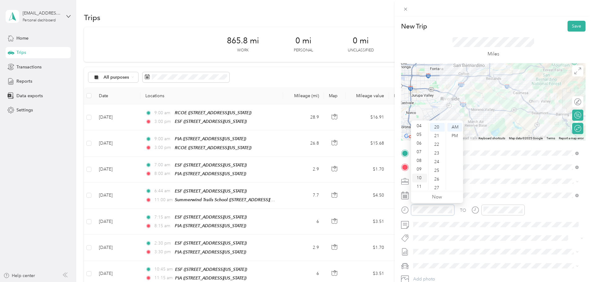
scroll to position [37, 0]
click at [420, 169] on div "09" at bounding box center [419, 168] width 15 height 9
click at [438, 128] on div "00" at bounding box center [437, 127] width 15 height 9
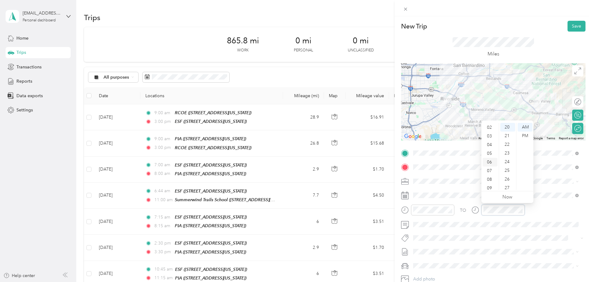
scroll to position [6, 0]
click at [490, 149] on div "03" at bounding box center [490, 147] width 15 height 9
click at [509, 129] on div "00" at bounding box center [507, 127] width 15 height 9
click at [530, 137] on div "PM" at bounding box center [525, 136] width 15 height 9
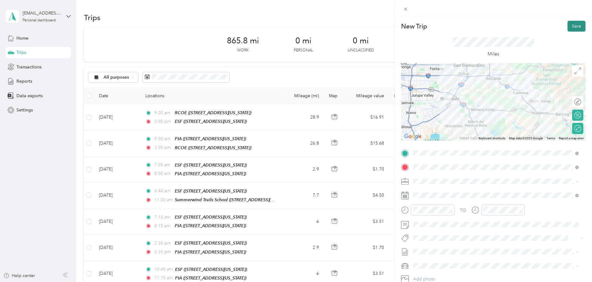
click at [572, 23] on button "Save" at bounding box center [576, 26] width 18 height 11
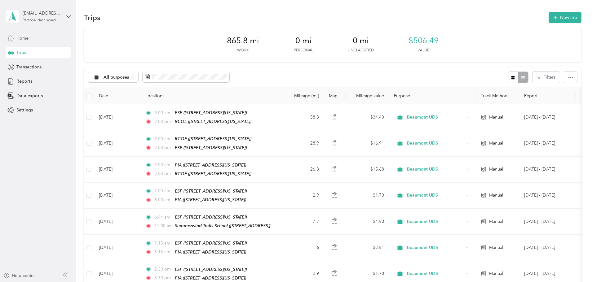
click at [23, 41] on span "Home" at bounding box center [22, 38] width 12 height 7
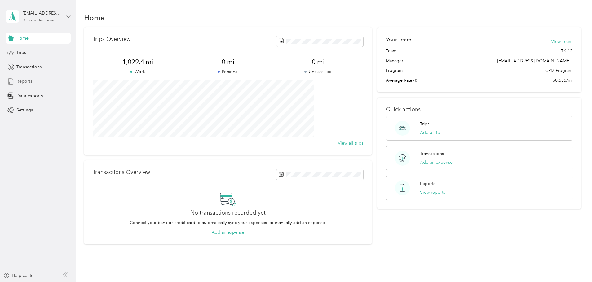
click at [27, 80] on span "Reports" at bounding box center [24, 81] width 16 height 7
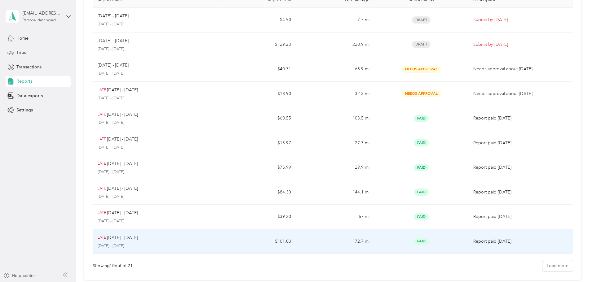
scroll to position [27, 0]
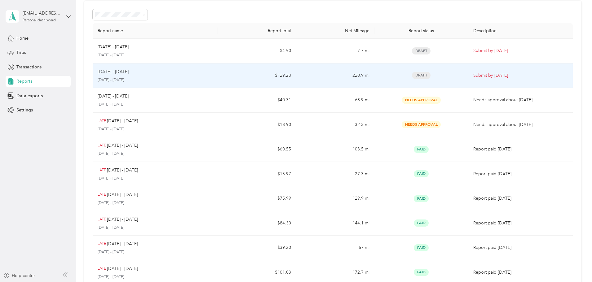
click at [244, 78] on td "$129.23" at bounding box center [257, 76] width 78 height 25
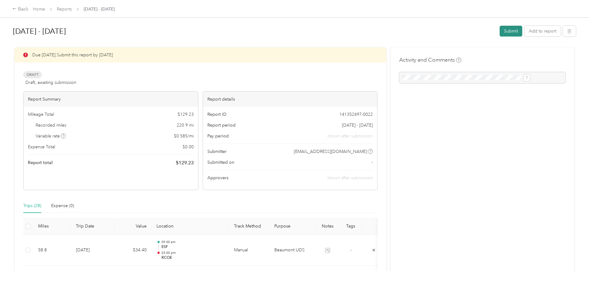
click at [500, 30] on button "Submit" at bounding box center [511, 31] width 23 height 11
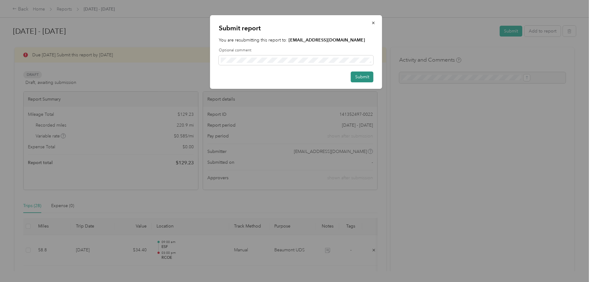
click at [362, 78] on button "Submit" at bounding box center [362, 77] width 23 height 11
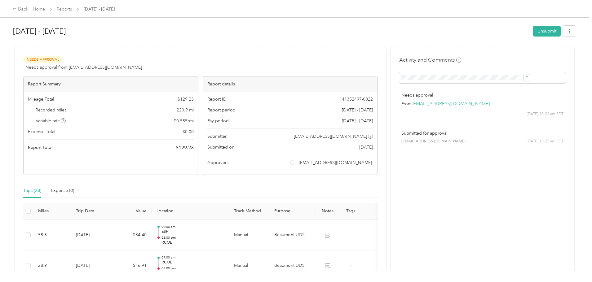
click at [72, 12] on span "Reports" at bounding box center [64, 9] width 15 height 7
click at [72, 11] on link "Reports" at bounding box center [64, 9] width 15 height 5
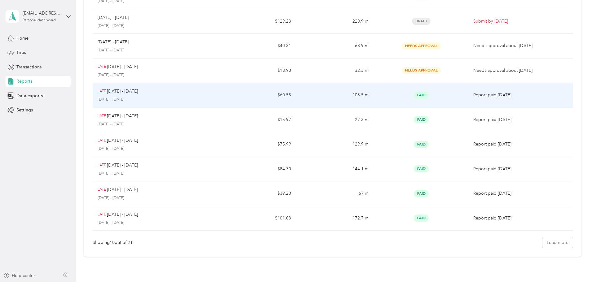
scroll to position [93, 0]
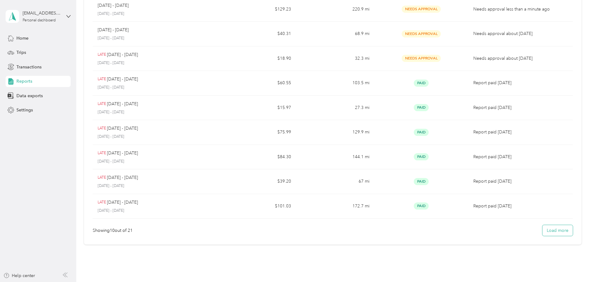
click at [542, 232] on button "Load more" at bounding box center [557, 230] width 30 height 11
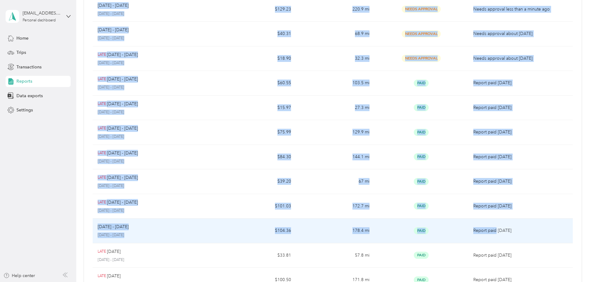
drag, startPoint x: 121, startPoint y: 2, endPoint x: 471, endPoint y: 223, distance: 414.2
click at [471, 223] on div "Report name Report total Net Mileage Report status Description [DATE] - [DATE] …" at bounding box center [332, 212] width 497 height 557
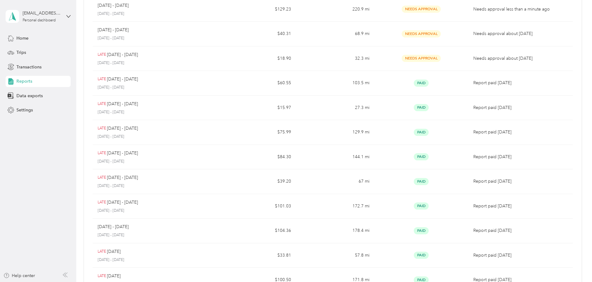
click at [543, 99] on div "Report name Report total Net Mileage Report status Description [DATE] - [DATE] …" at bounding box center [332, 212] width 497 height 557
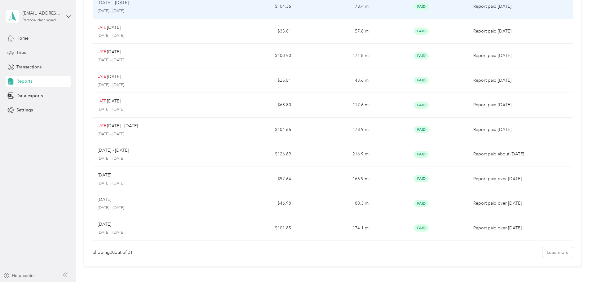
scroll to position [335, 0]
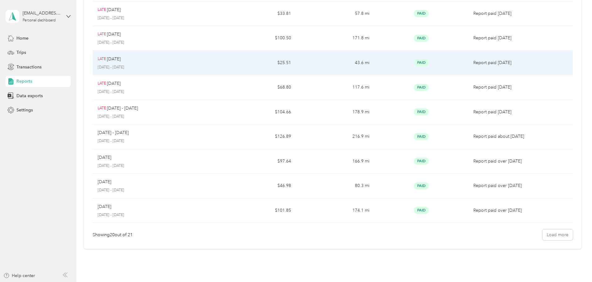
click at [199, 58] on div "LATE [DATE]" at bounding box center [155, 59] width 115 height 7
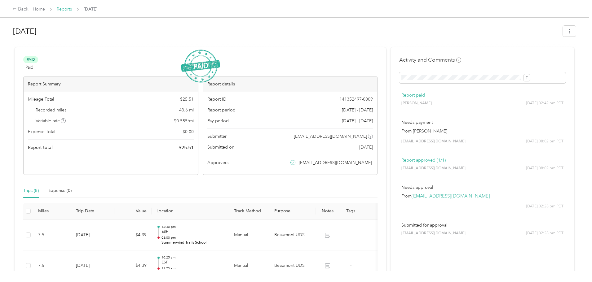
click at [72, 11] on link "Reports" at bounding box center [64, 9] width 15 height 5
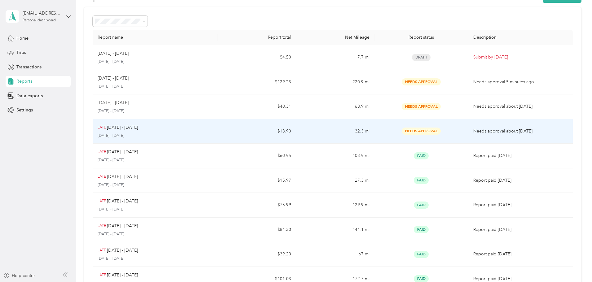
scroll to position [31, 0]
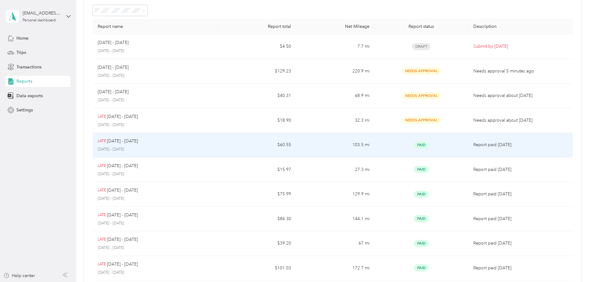
click at [260, 143] on td "$60.55" at bounding box center [257, 145] width 78 height 25
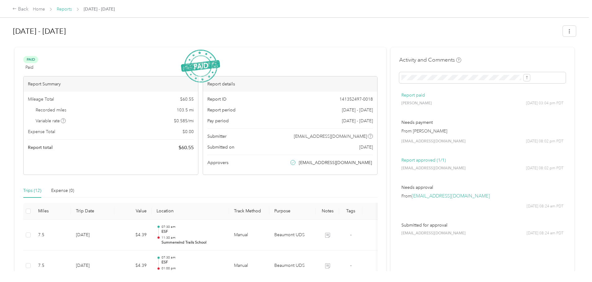
click at [72, 10] on link "Reports" at bounding box center [64, 9] width 15 height 5
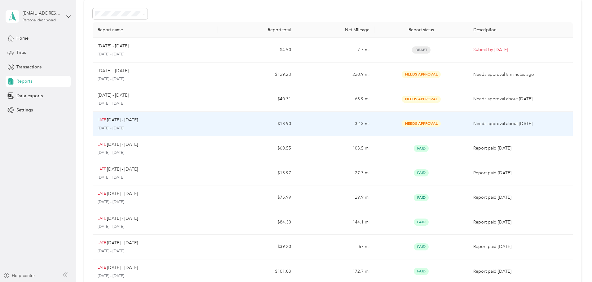
scroll to position [62, 0]
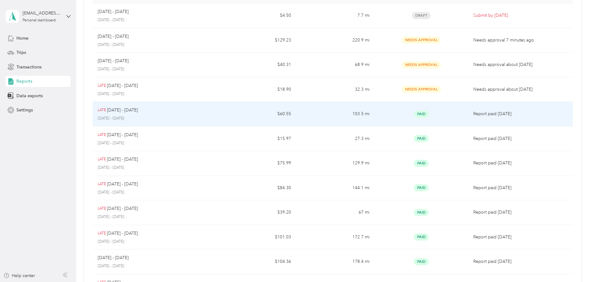
click at [244, 121] on td "$60.55" at bounding box center [257, 114] width 78 height 25
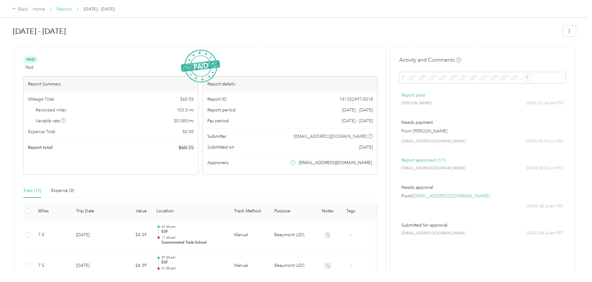
click at [72, 10] on link "Reports" at bounding box center [64, 9] width 15 height 5
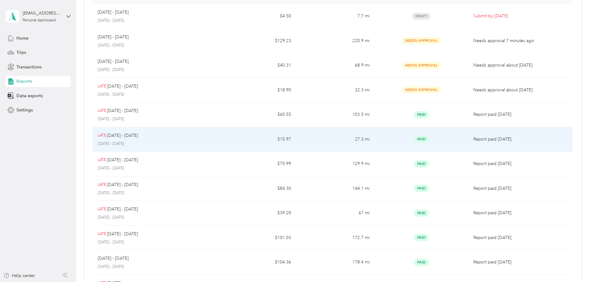
scroll to position [62, 0]
click at [184, 133] on div "LATE [DATE] - [DATE]" at bounding box center [155, 135] width 115 height 7
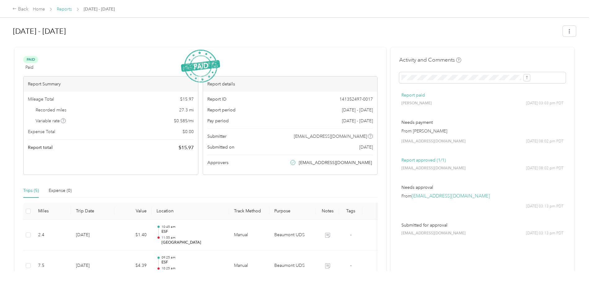
click at [72, 10] on link "Reports" at bounding box center [64, 9] width 15 height 5
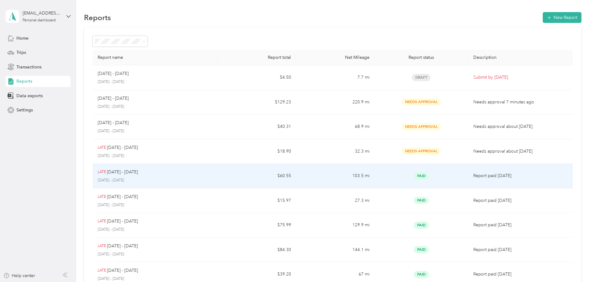
click at [303, 177] on td "103.5 mi" at bounding box center [335, 176] width 78 height 25
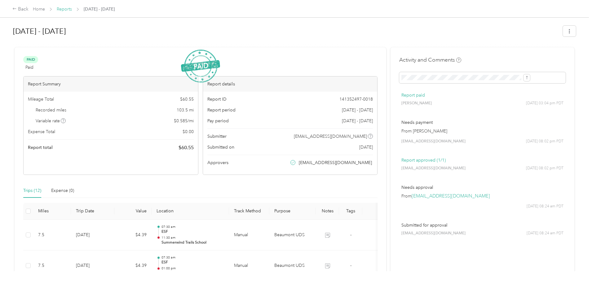
click at [72, 12] on link "Reports" at bounding box center [64, 9] width 15 height 5
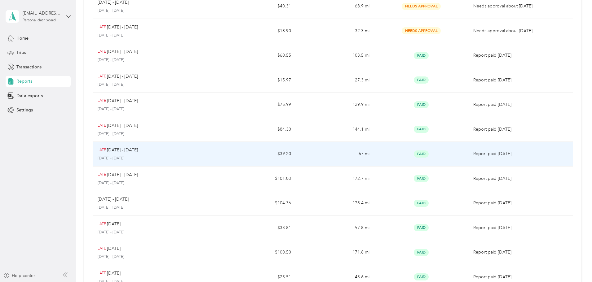
scroll to position [124, 0]
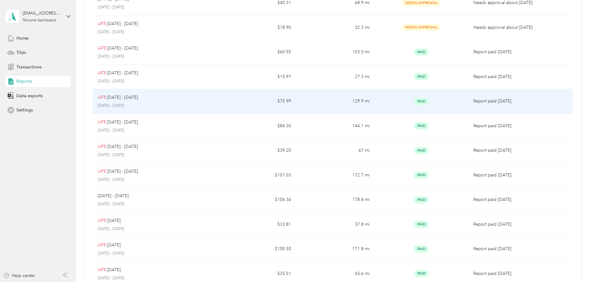
click at [294, 106] on td "$75.99" at bounding box center [257, 101] width 78 height 25
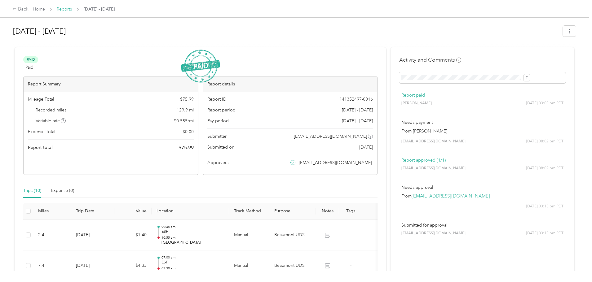
click at [72, 10] on link "Reports" at bounding box center [64, 9] width 15 height 5
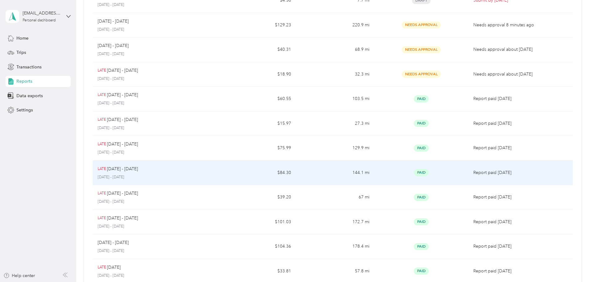
scroll to position [93, 0]
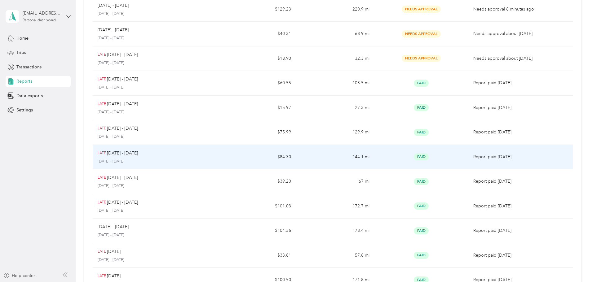
click at [208, 162] on p "[DATE] - [DATE]" at bounding box center [155, 162] width 115 height 6
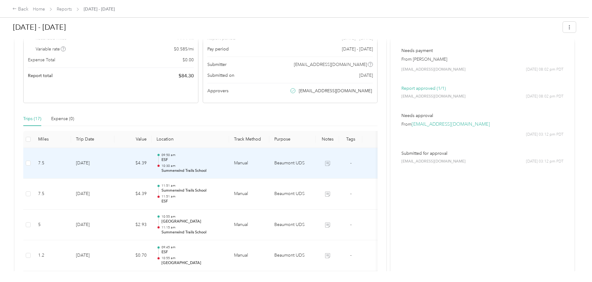
scroll to position [31, 0]
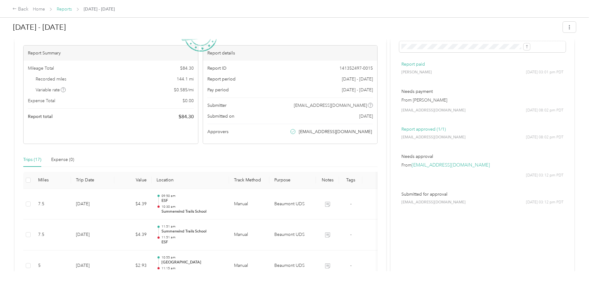
click at [72, 10] on link "Reports" at bounding box center [64, 9] width 15 height 5
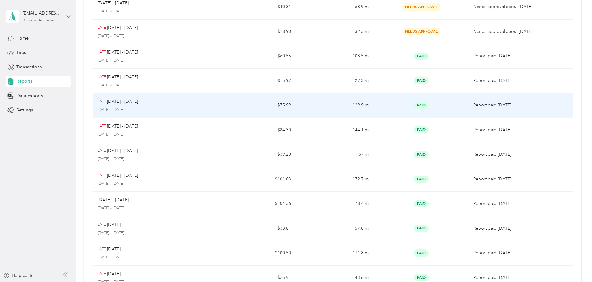
scroll to position [124, 0]
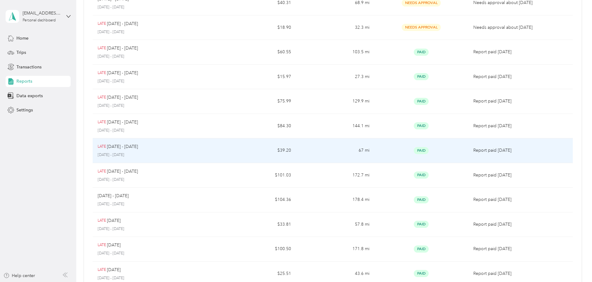
click at [213, 150] on div "LATE [DATE] - [DATE] [DATE] - [DATE]" at bounding box center [155, 150] width 115 height 15
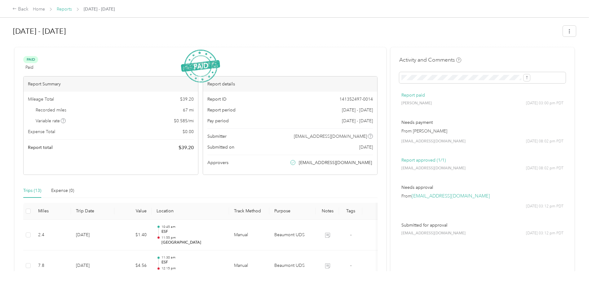
click at [72, 10] on link "Reports" at bounding box center [64, 9] width 15 height 5
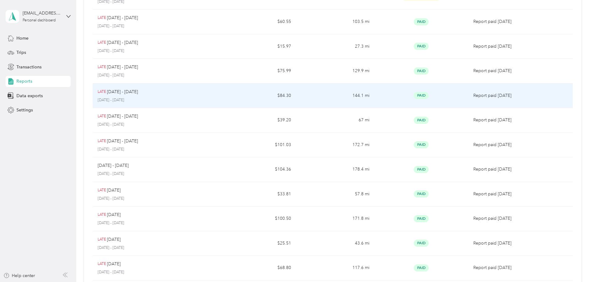
scroll to position [155, 0]
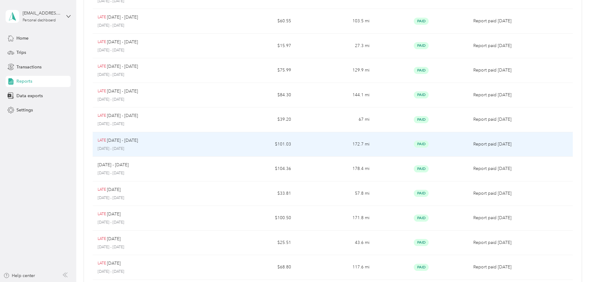
click at [213, 148] on p "[DATE] - [DATE]" at bounding box center [155, 149] width 115 height 6
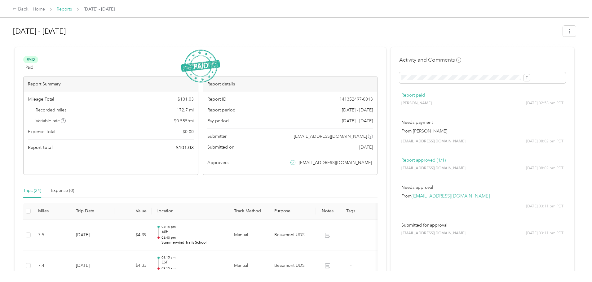
click at [72, 11] on link "Reports" at bounding box center [64, 9] width 15 height 5
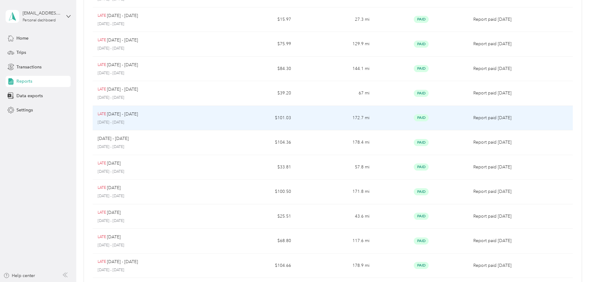
scroll to position [217, 0]
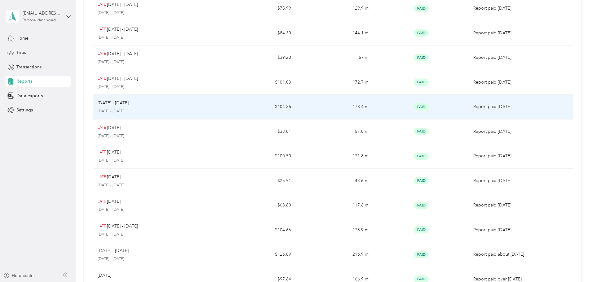
click at [211, 106] on div "[DATE] - [DATE]" at bounding box center [155, 103] width 115 height 7
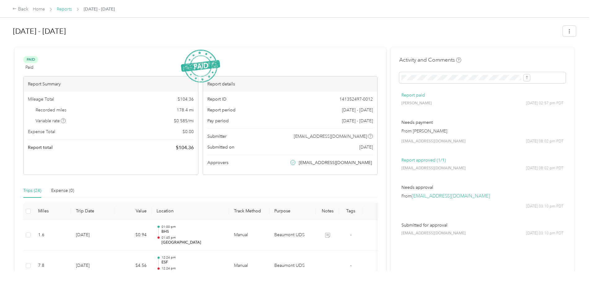
click at [72, 9] on link "Reports" at bounding box center [64, 9] width 15 height 5
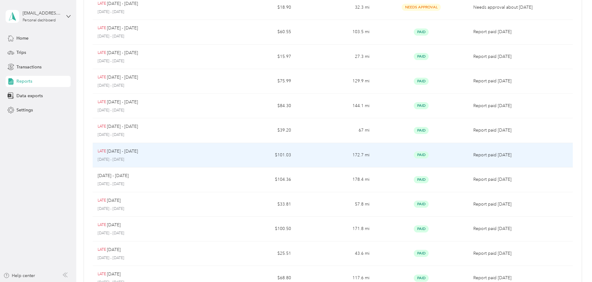
scroll to position [155, 0]
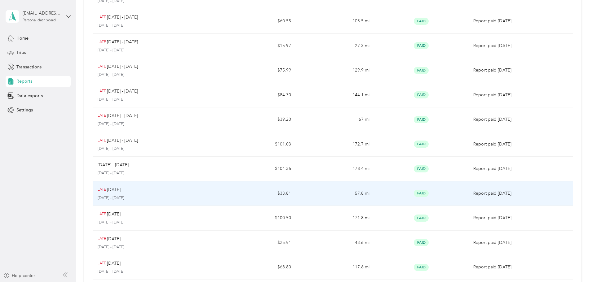
click at [248, 197] on td "$33.81" at bounding box center [257, 194] width 78 height 25
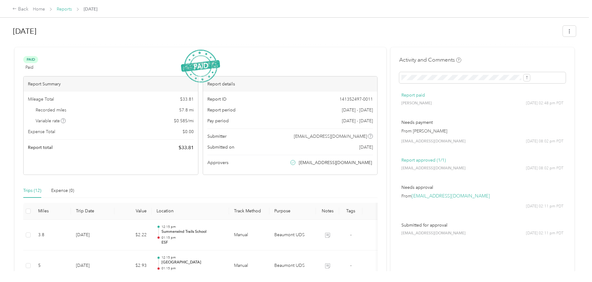
click at [72, 11] on link "Reports" at bounding box center [64, 9] width 15 height 5
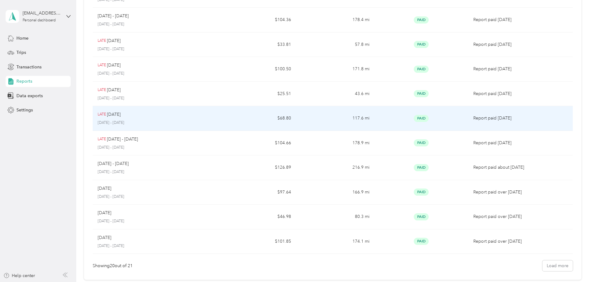
scroll to position [310, 0]
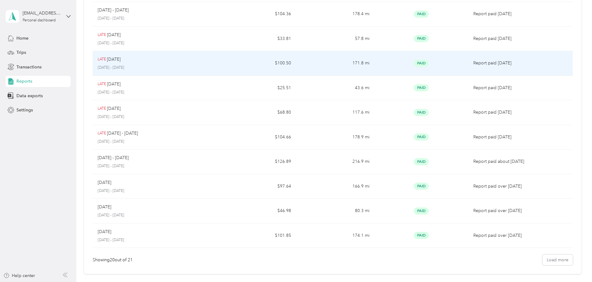
click at [201, 73] on td "LATE Sep [DATE] - [DATE]" at bounding box center [155, 63] width 125 height 25
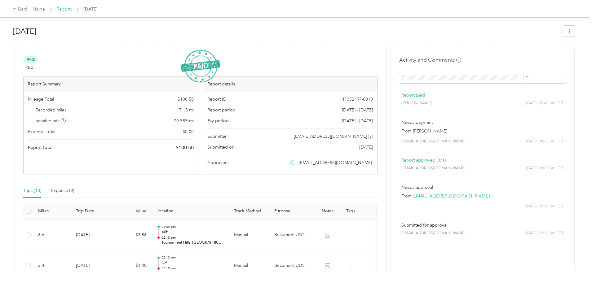
click at [72, 12] on link "Reports" at bounding box center [64, 9] width 15 height 5
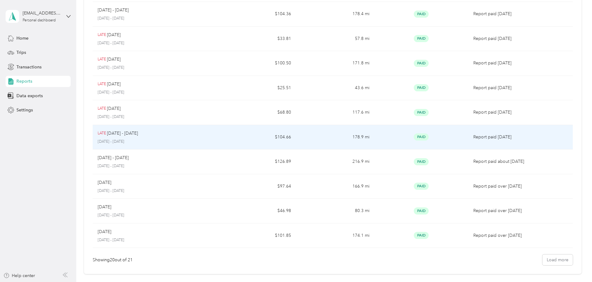
scroll to position [366, 0]
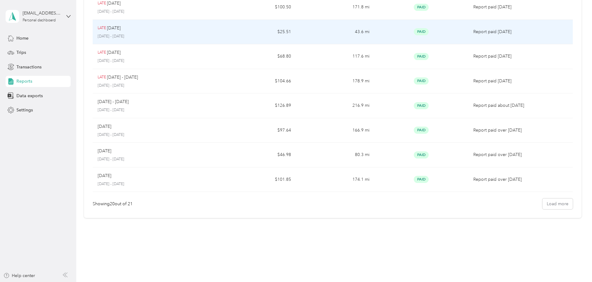
click at [198, 37] on p "[DATE] - [DATE]" at bounding box center [155, 37] width 115 height 6
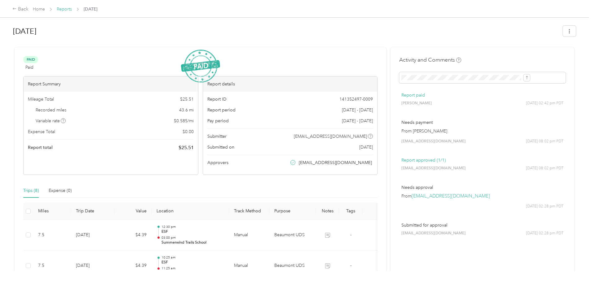
click at [72, 11] on link "Reports" at bounding box center [64, 9] width 15 height 5
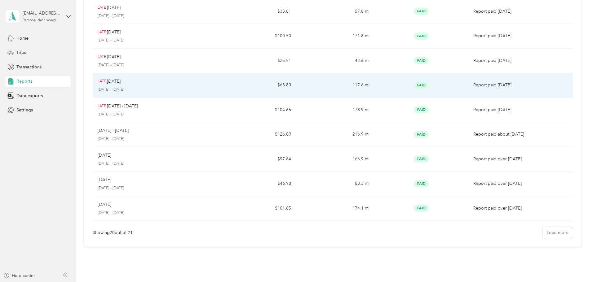
scroll to position [341, 0]
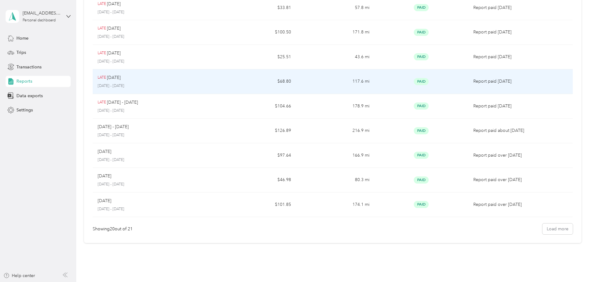
click at [218, 83] on td "LATE July [DATE] - [DATE]" at bounding box center [155, 81] width 125 height 25
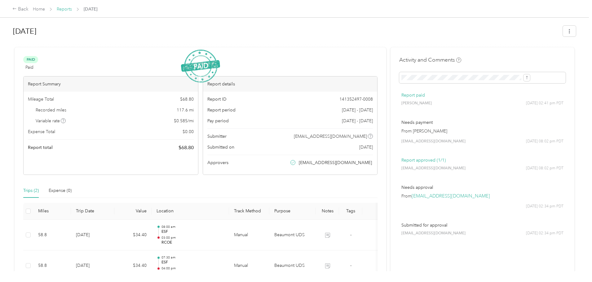
click at [72, 8] on link "Reports" at bounding box center [64, 9] width 15 height 5
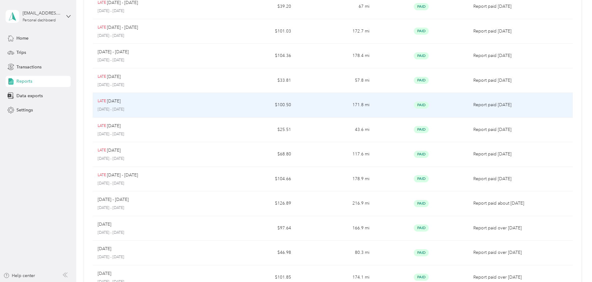
scroll to position [366, 0]
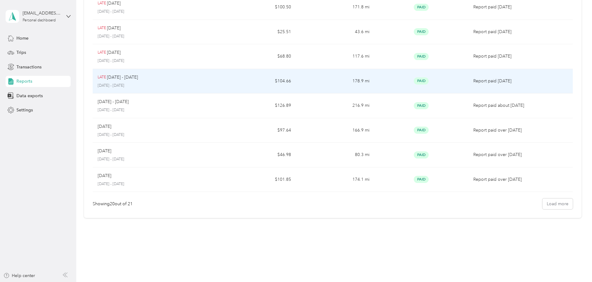
click at [208, 85] on p "[DATE] - [DATE]" at bounding box center [155, 86] width 115 height 6
